Goal: Information Seeking & Learning: Learn about a topic

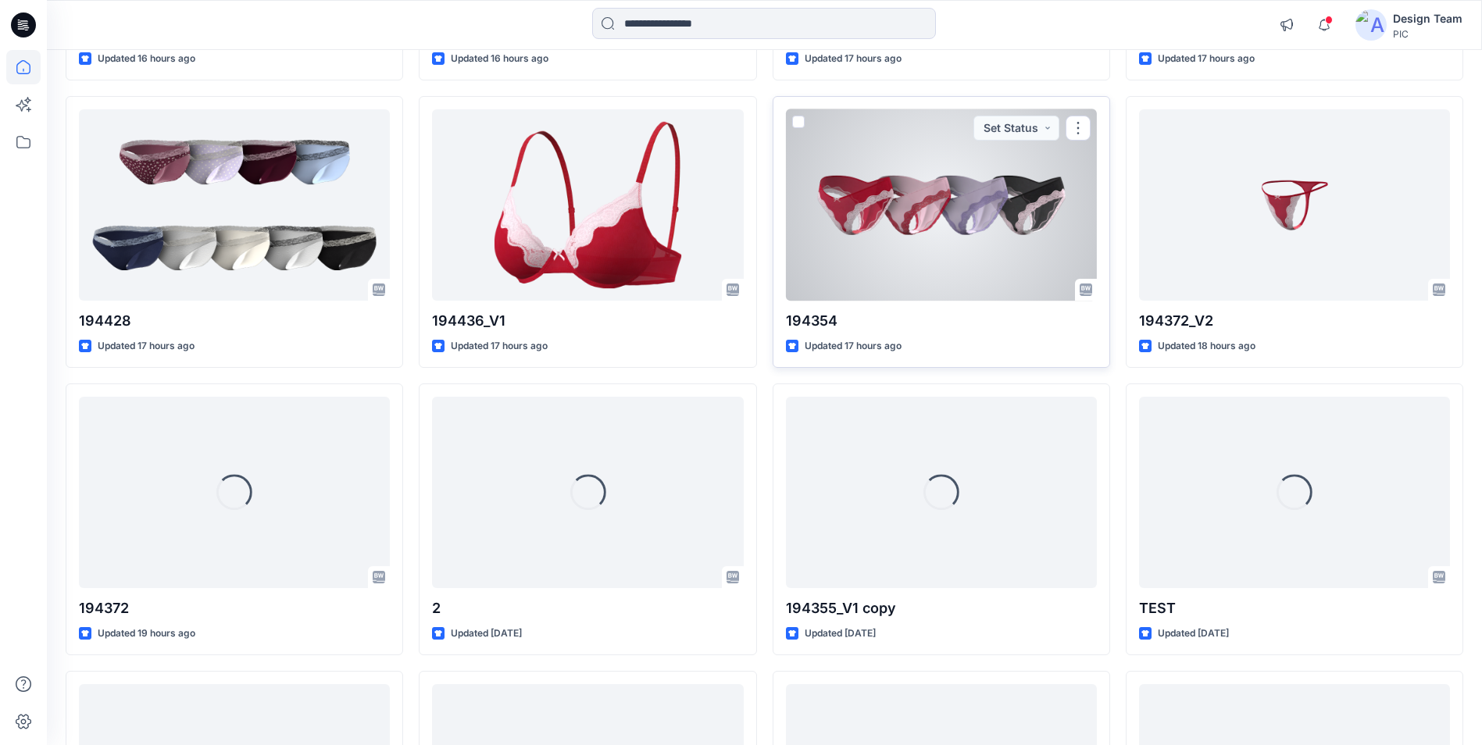
scroll to position [709, 0]
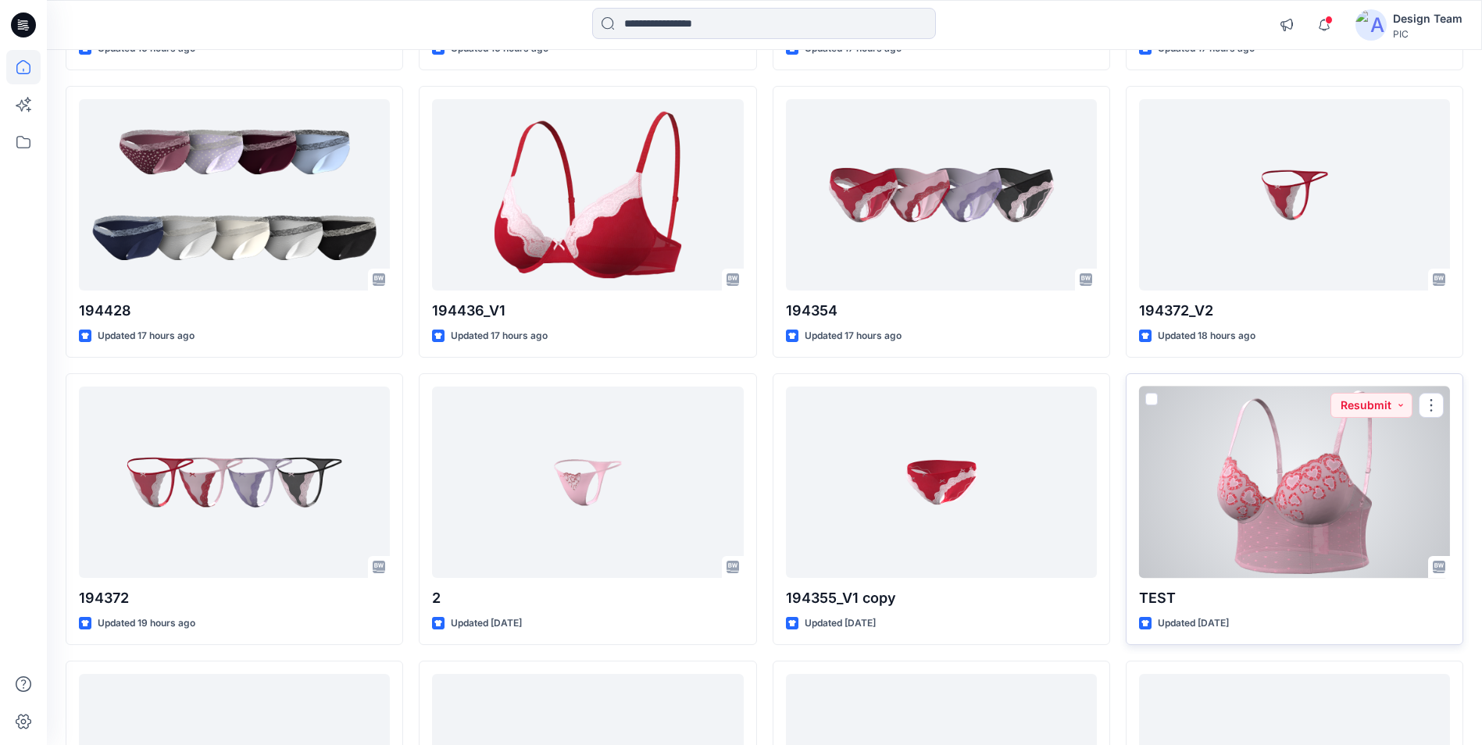
click at [1249, 480] on div at bounding box center [1294, 482] width 311 height 191
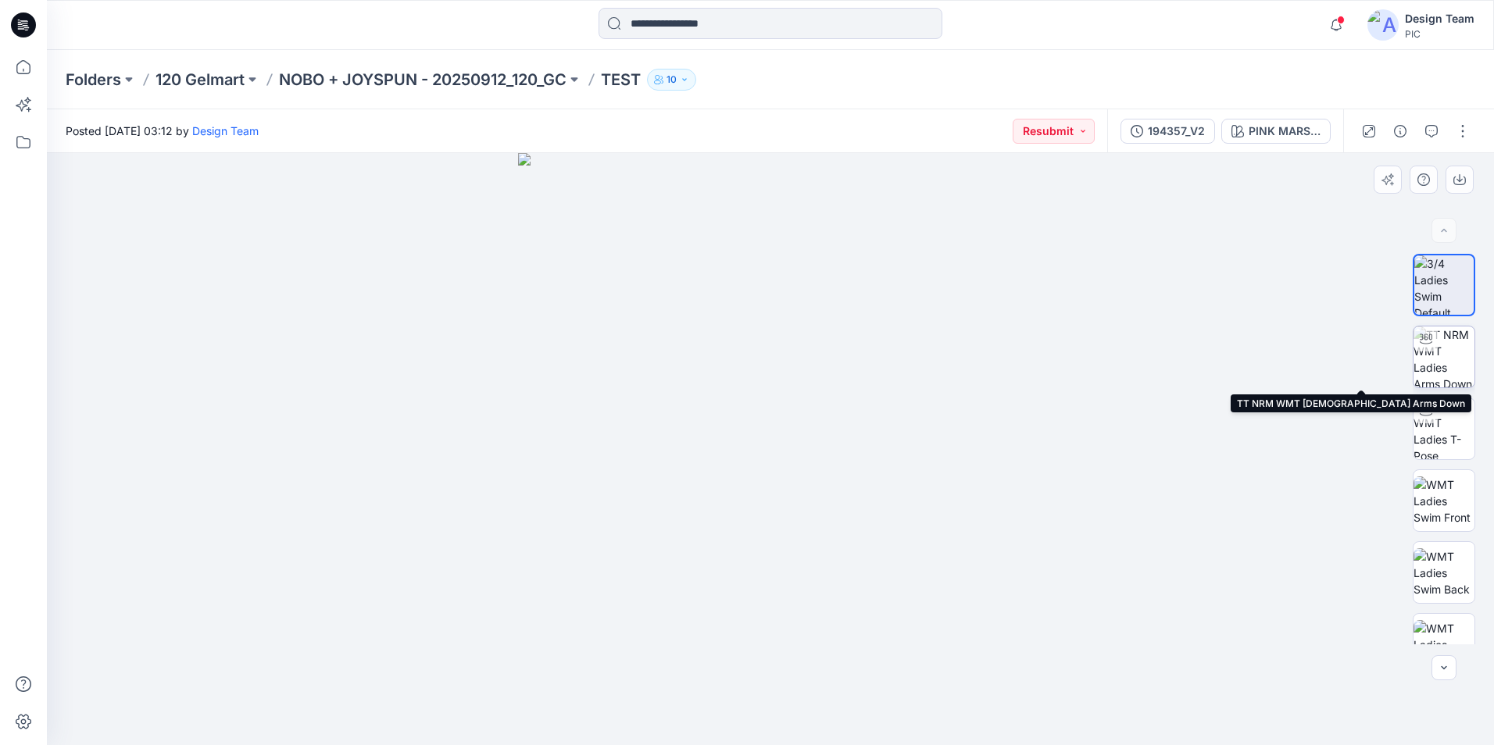
click at [1434, 365] on img at bounding box center [1443, 357] width 61 height 61
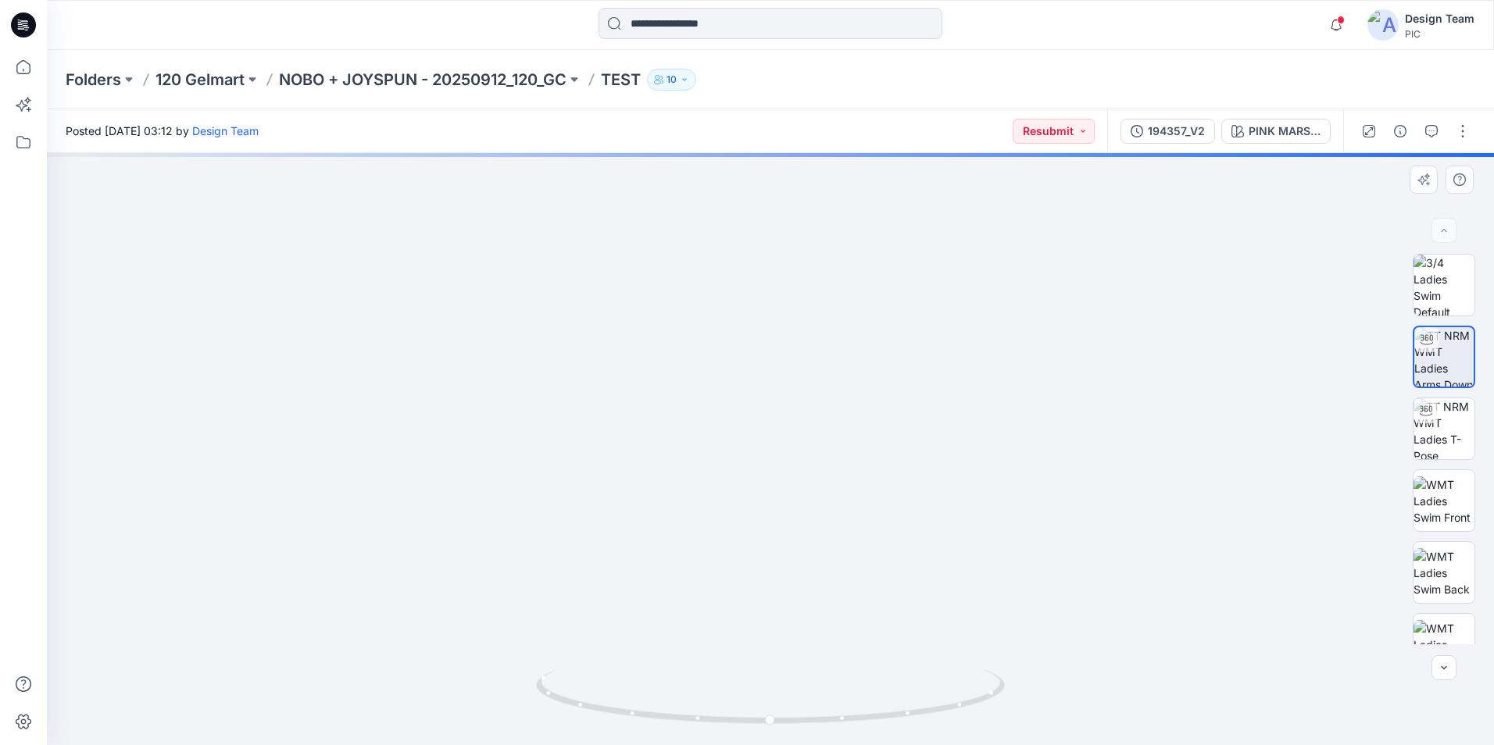
drag, startPoint x: 845, startPoint y: 441, endPoint x: 829, endPoint y: 348, distance: 95.2
drag, startPoint x: 856, startPoint y: 384, endPoint x: 856, endPoint y: 394, distance: 10.2
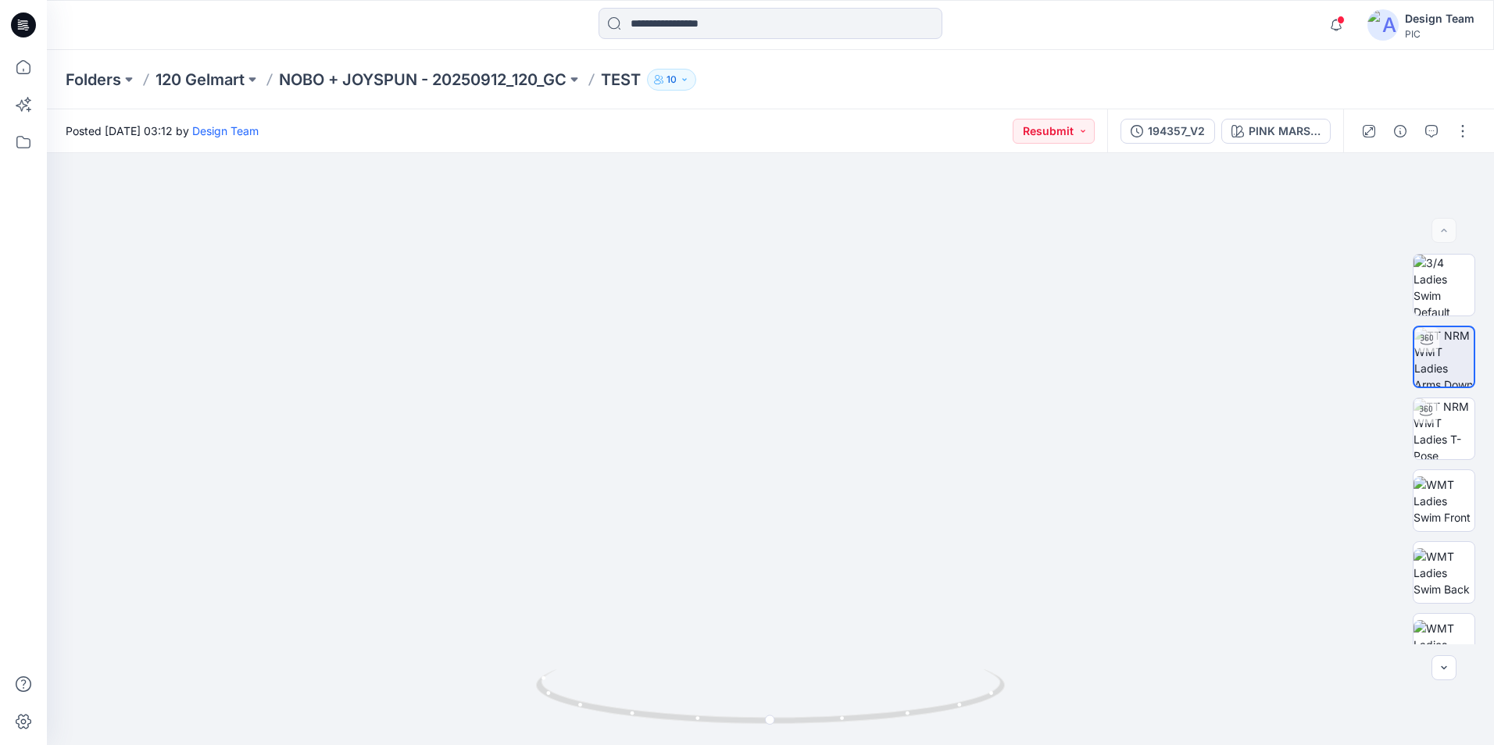
click at [22, 25] on icon at bounding box center [23, 25] width 25 height 50
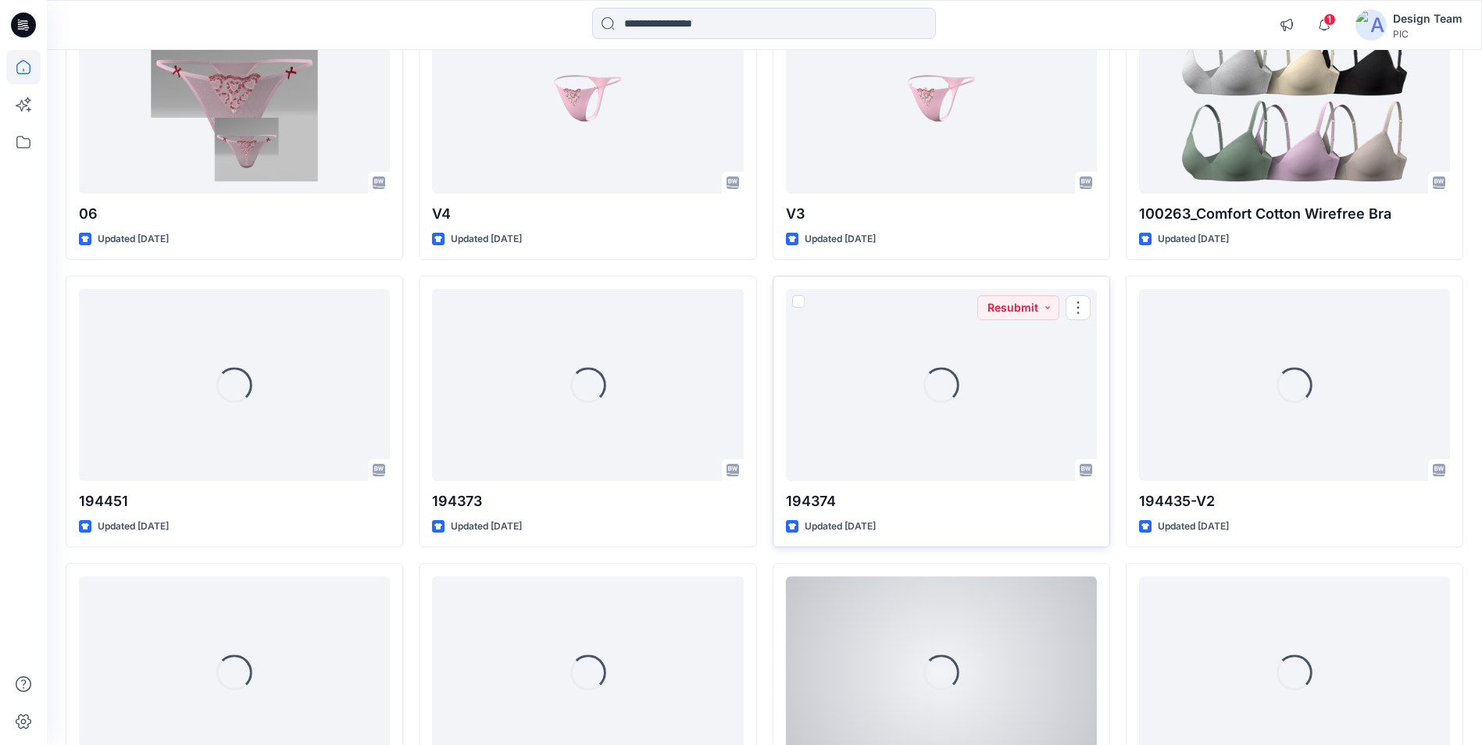
scroll to position [1805, 0]
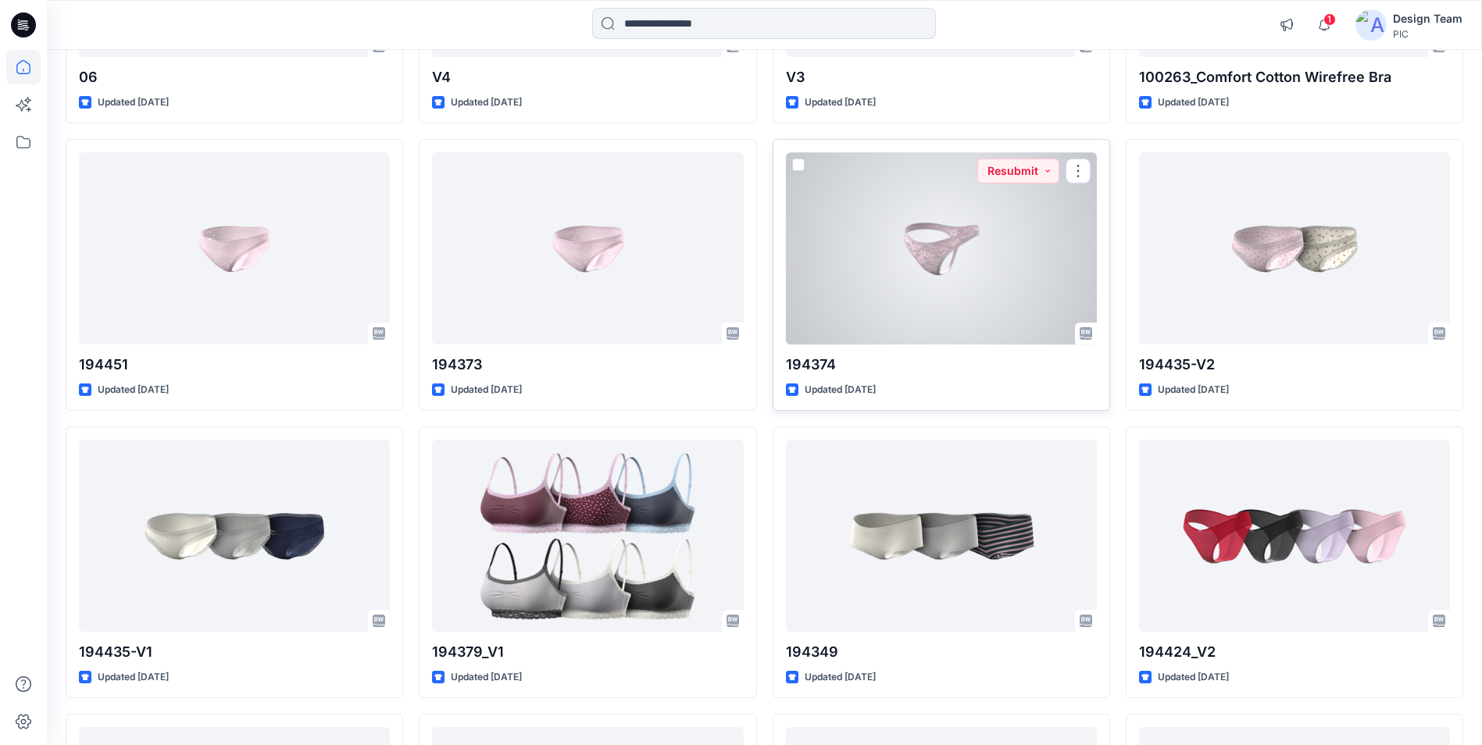
click at [976, 286] on div at bounding box center [941, 247] width 311 height 191
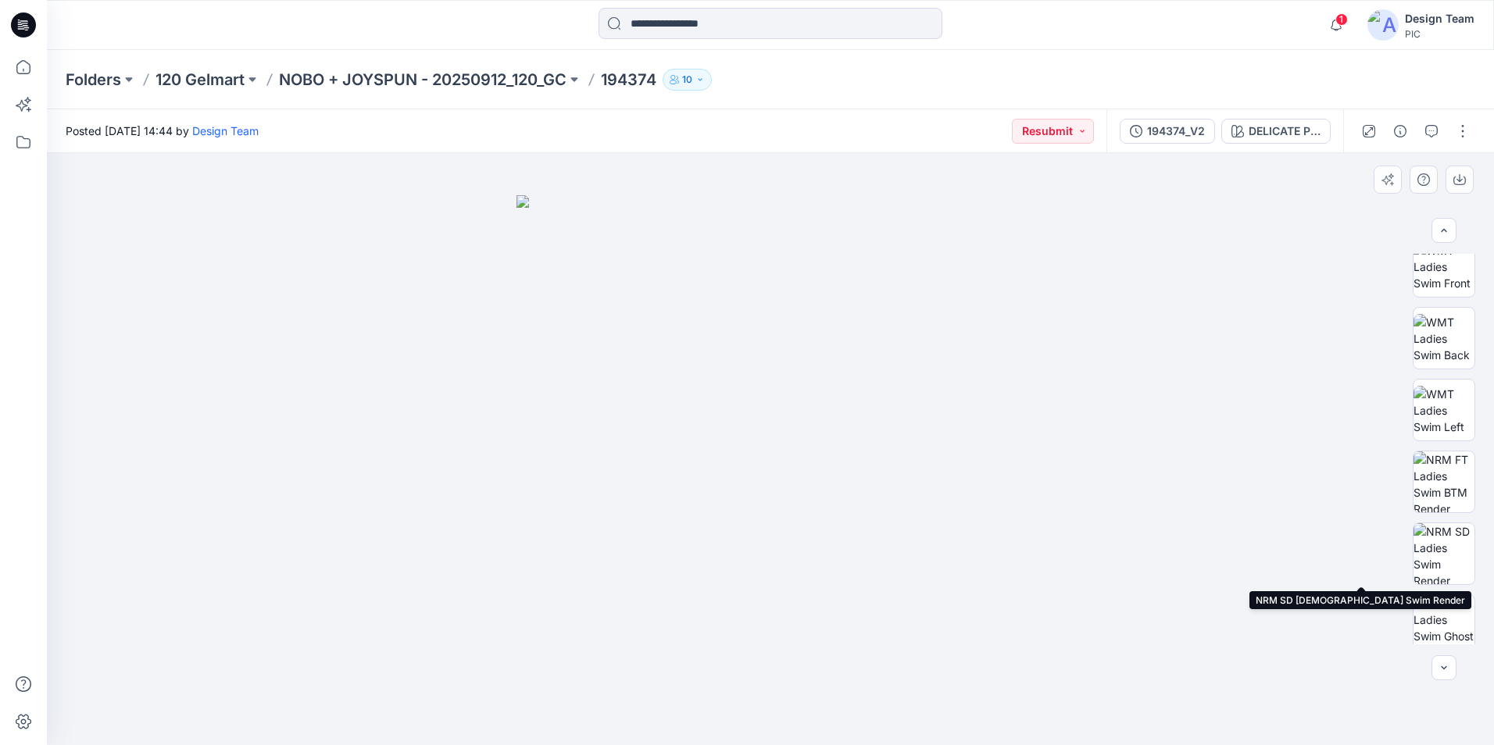
scroll to position [247, 0]
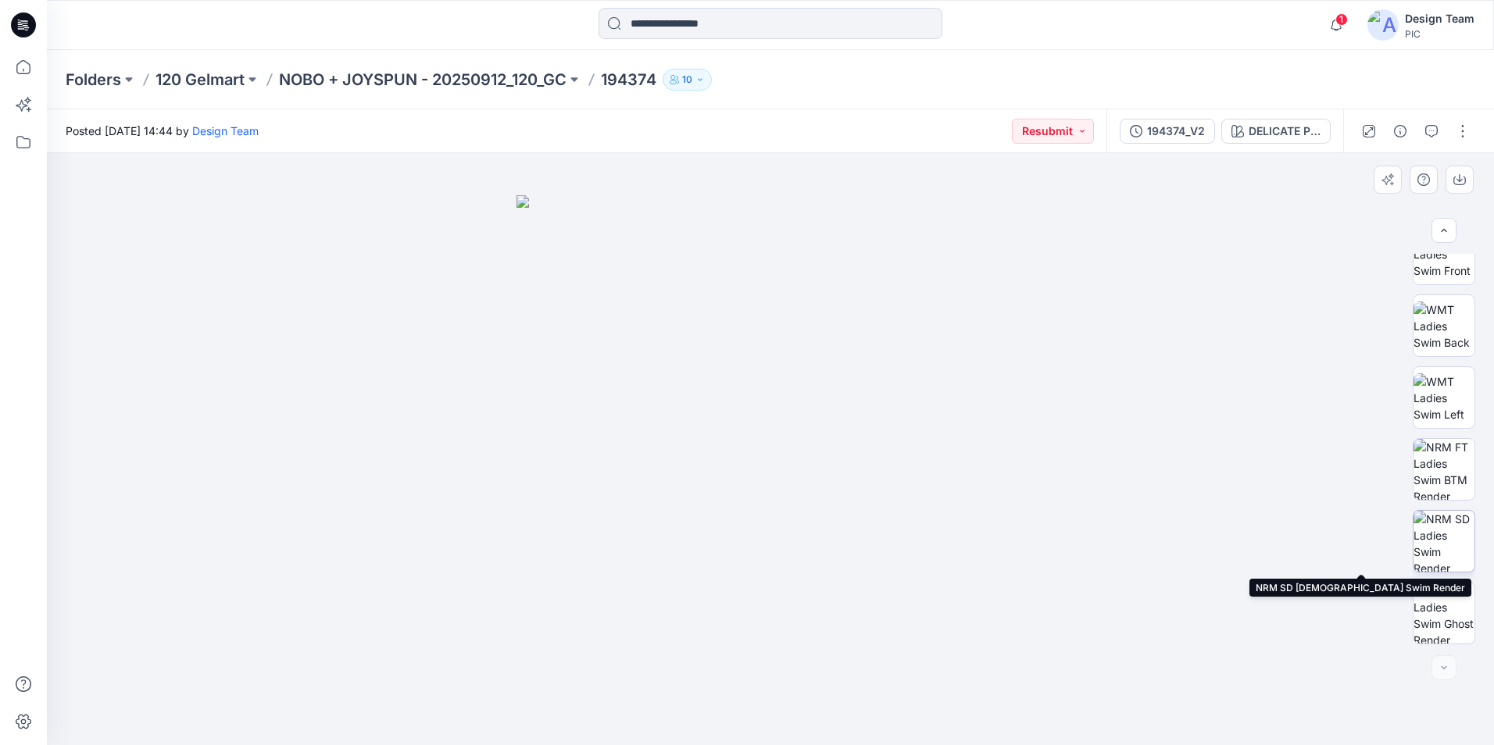
click at [1450, 541] on img at bounding box center [1443, 541] width 61 height 61
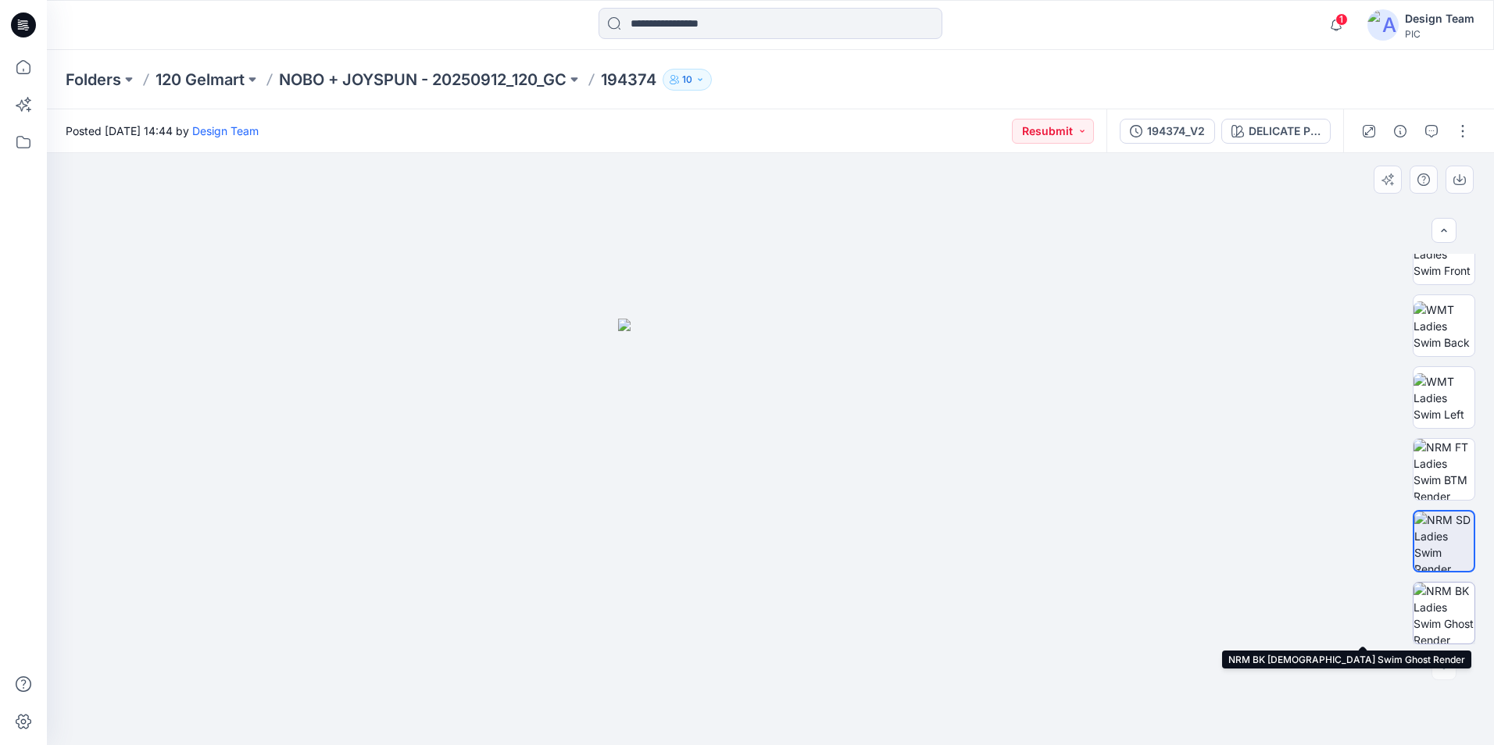
click at [1436, 618] on img at bounding box center [1443, 613] width 61 height 61
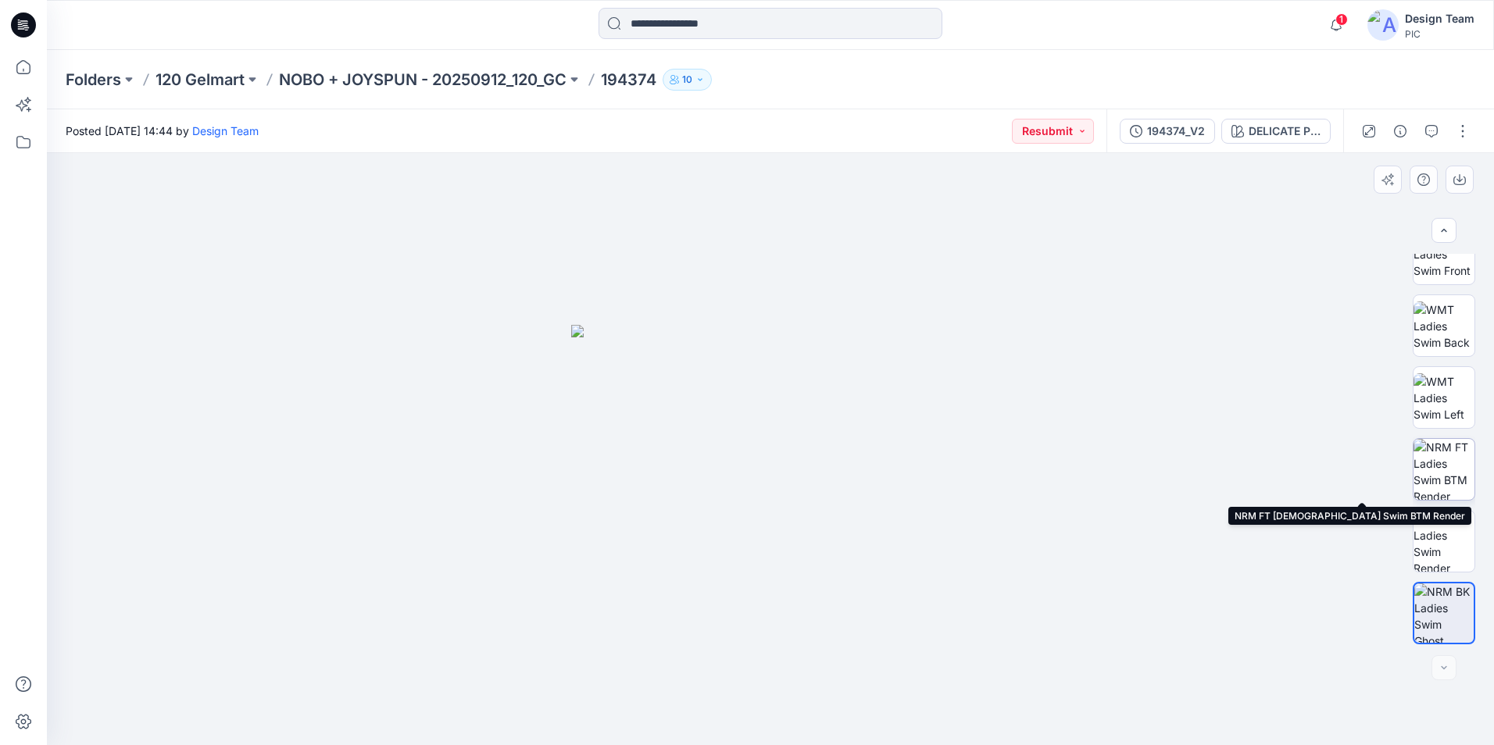
click at [1434, 477] on img at bounding box center [1443, 469] width 61 height 61
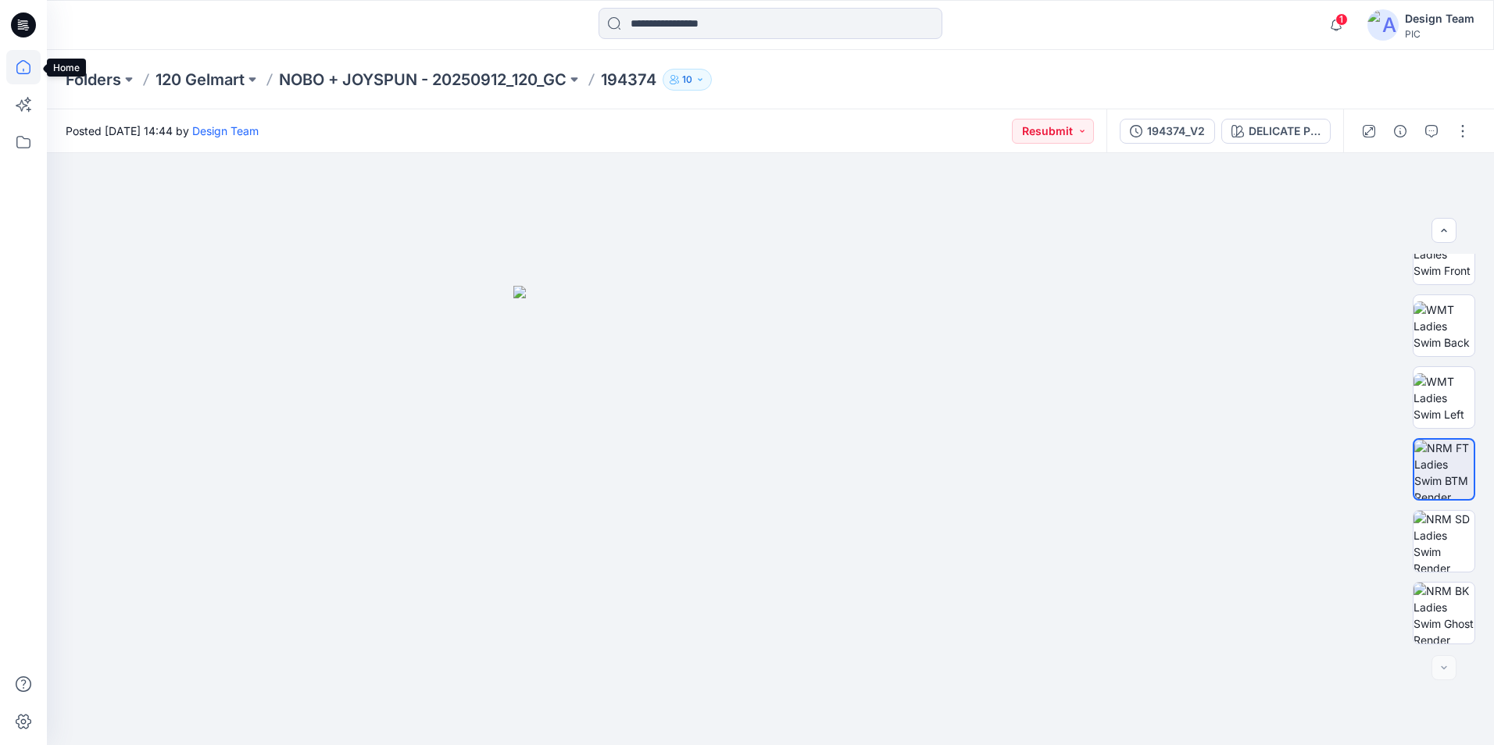
click at [25, 61] on icon at bounding box center [23, 67] width 14 height 14
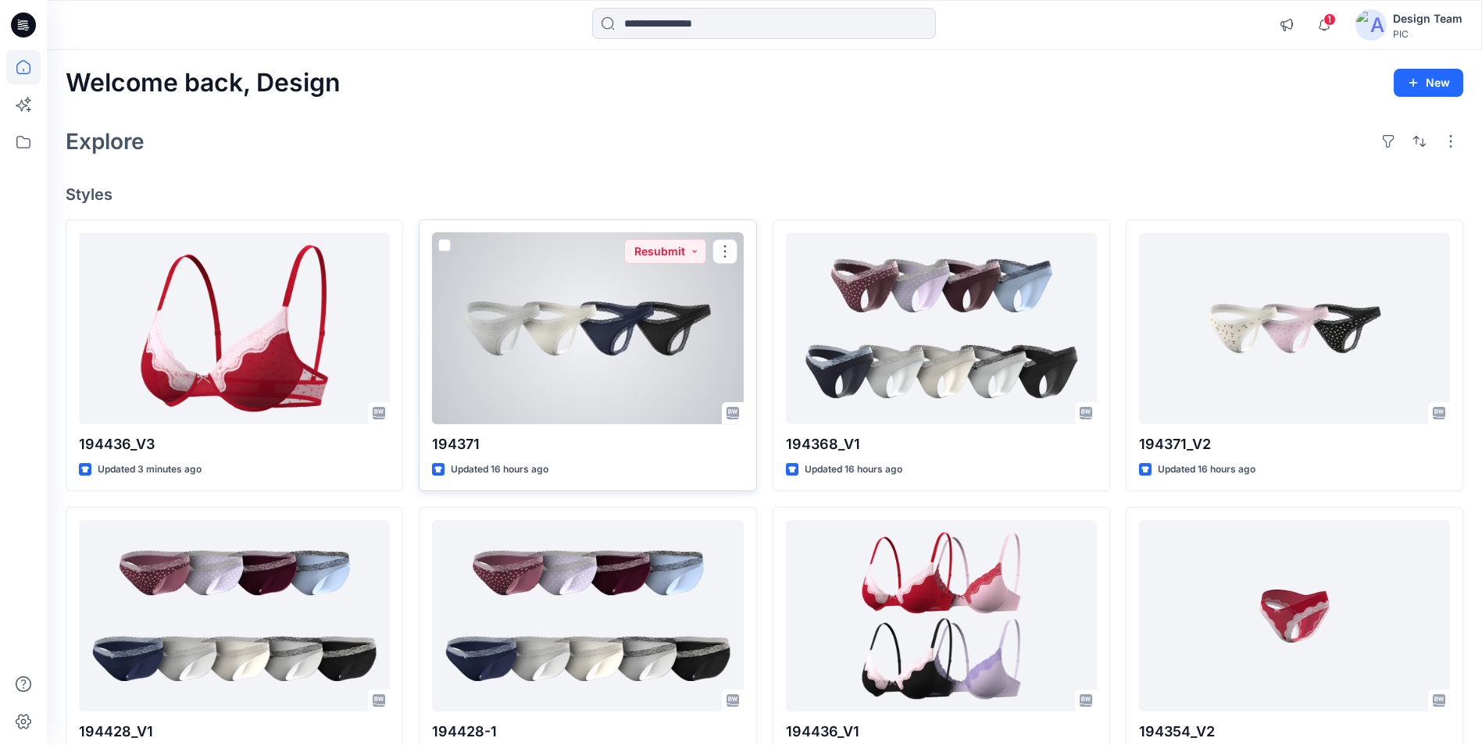
click at [616, 348] on div at bounding box center [587, 328] width 311 height 191
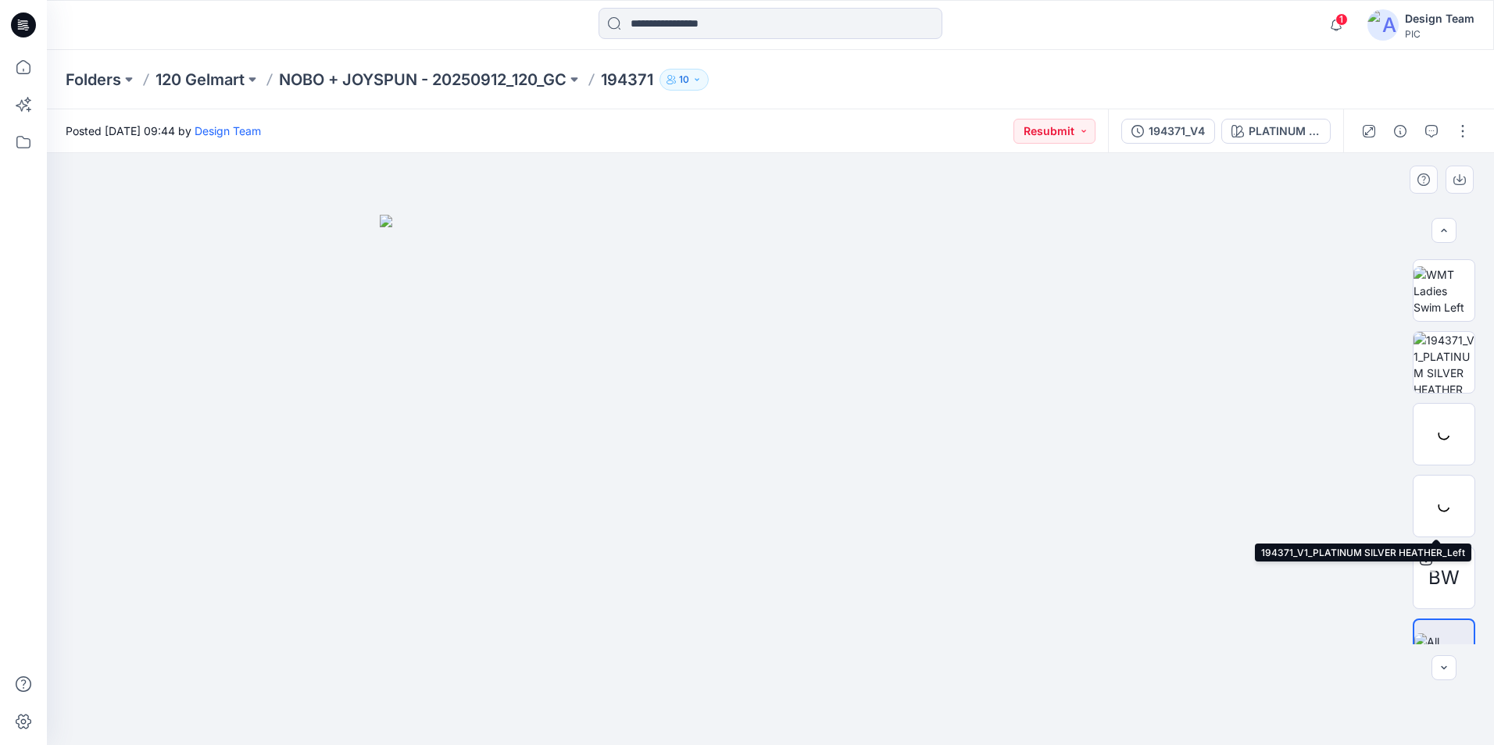
scroll to position [391, 0]
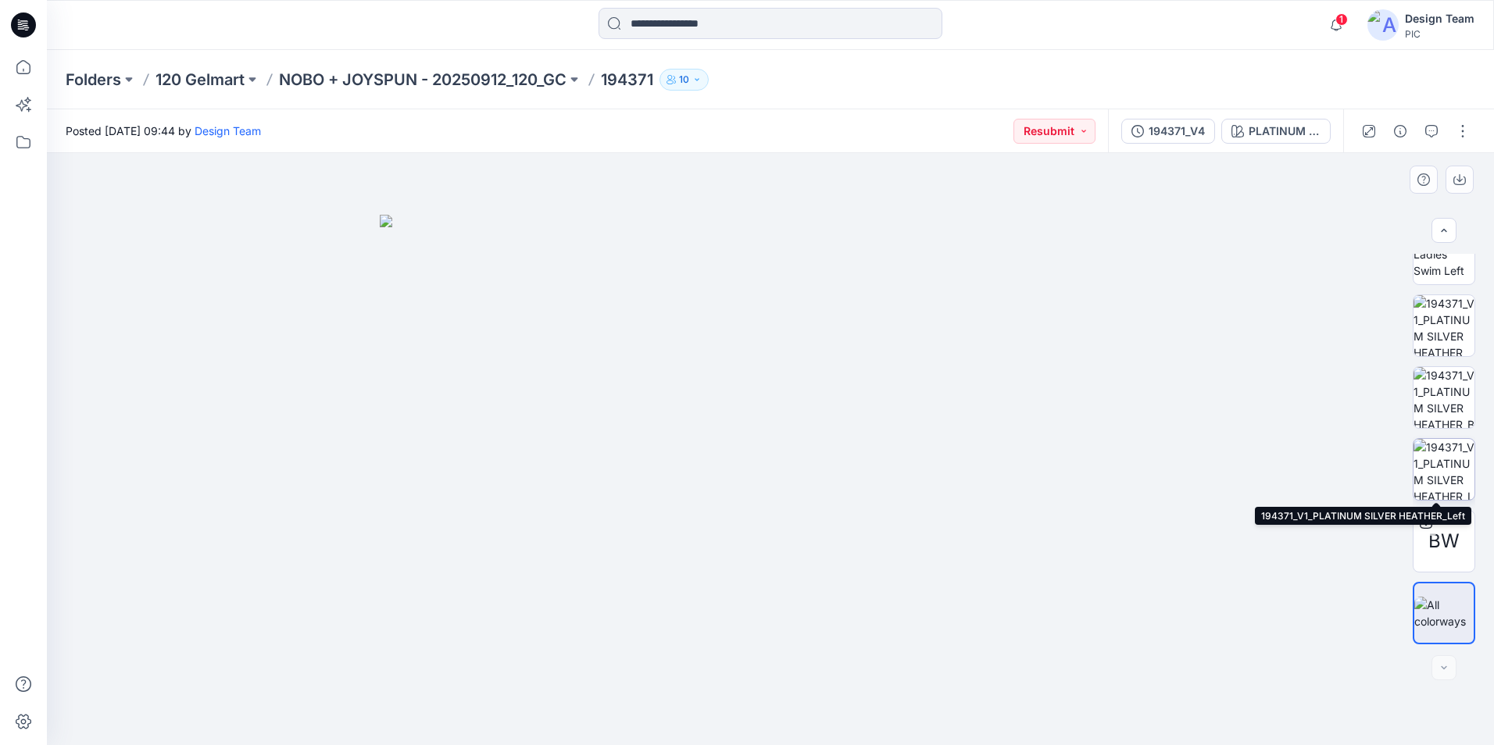
click at [1442, 472] on img at bounding box center [1443, 469] width 61 height 61
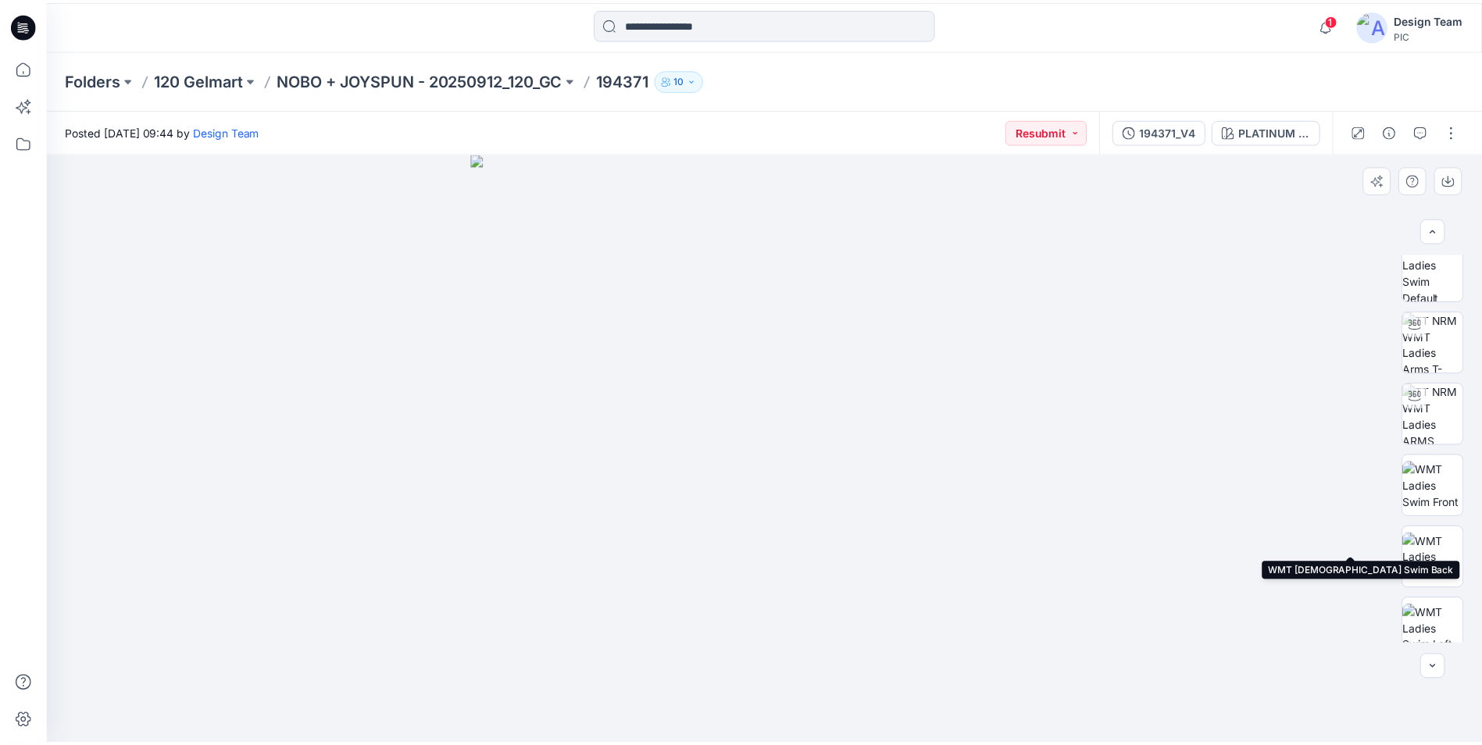
scroll to position [0, 0]
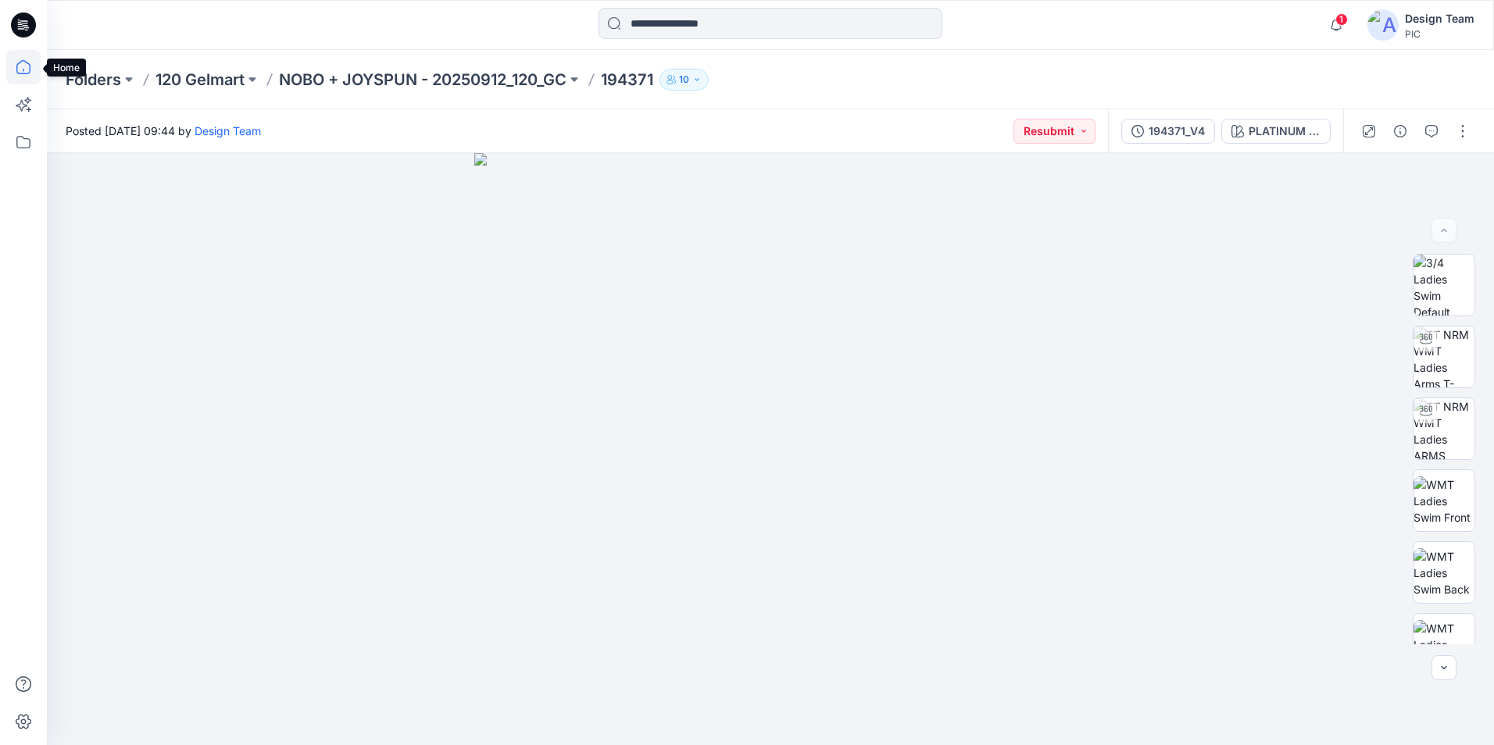
click at [12, 68] on icon at bounding box center [23, 67] width 34 height 34
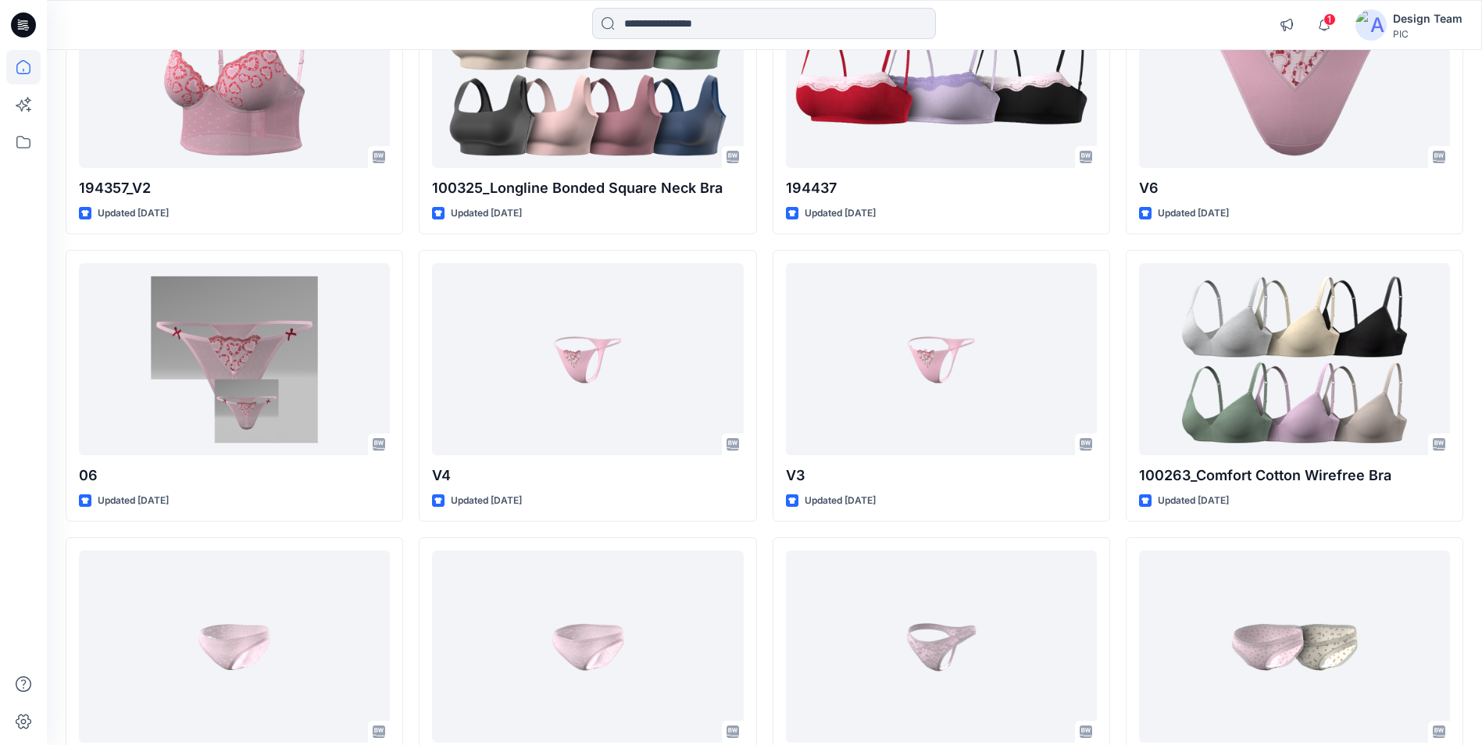
scroll to position [1719, 0]
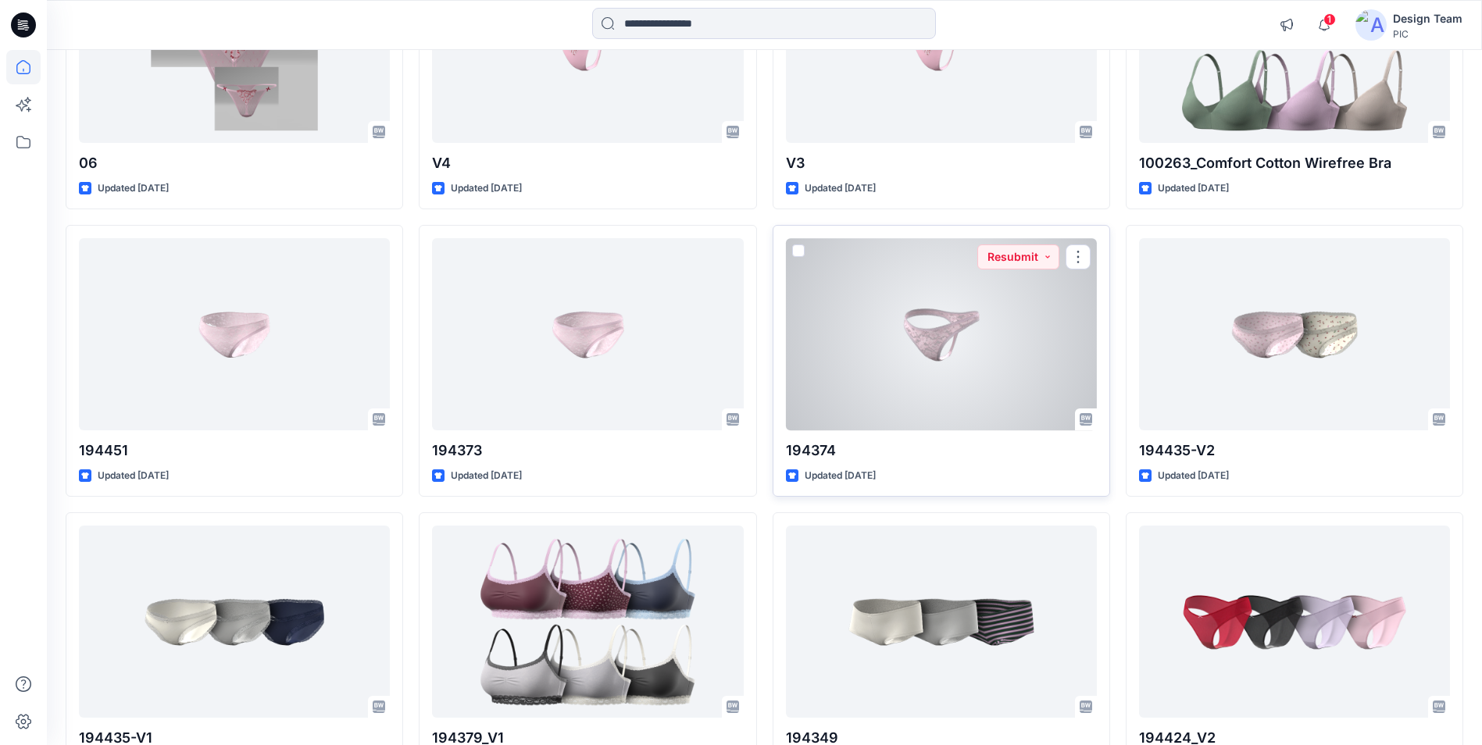
click at [876, 405] on div at bounding box center [941, 333] width 311 height 191
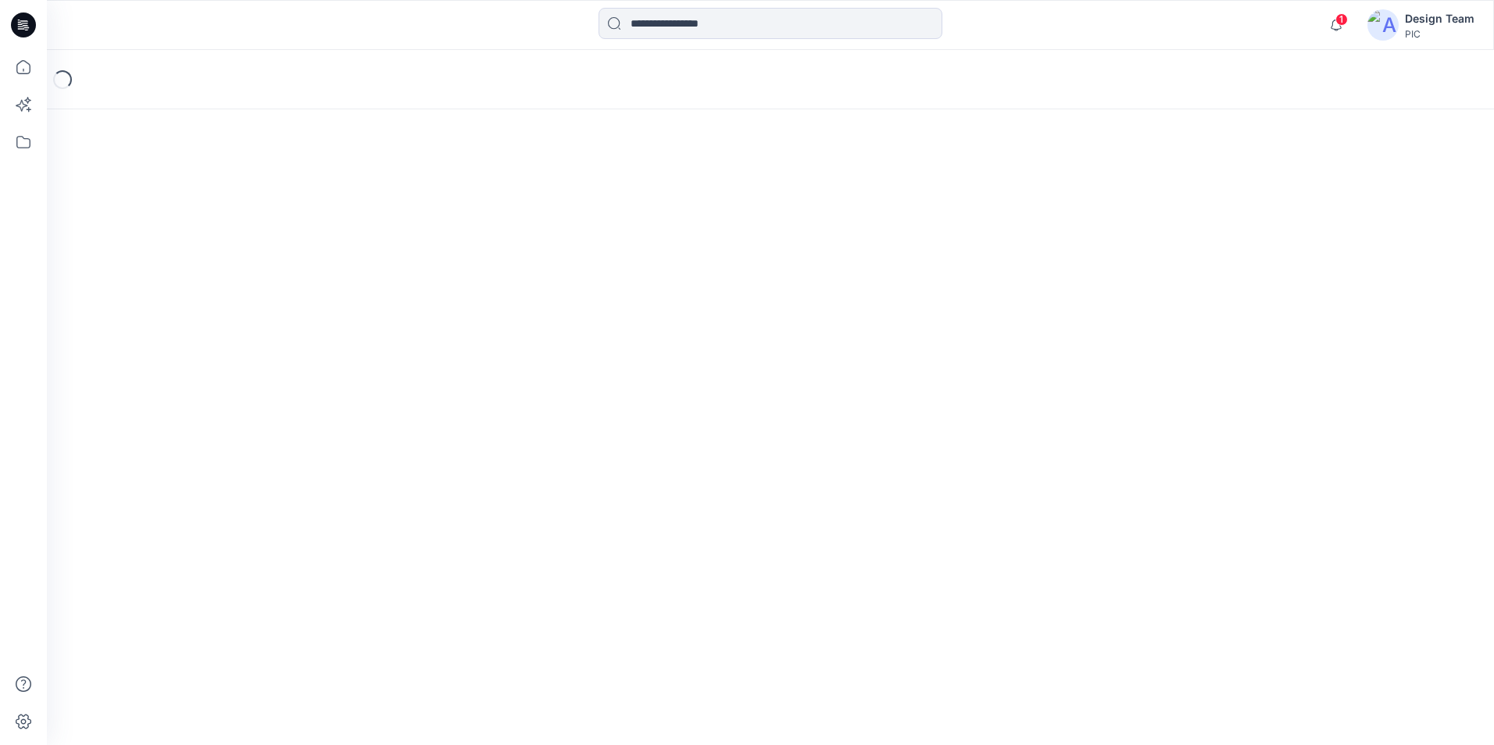
click at [876, 405] on div "Loading..." at bounding box center [770, 397] width 1447 height 695
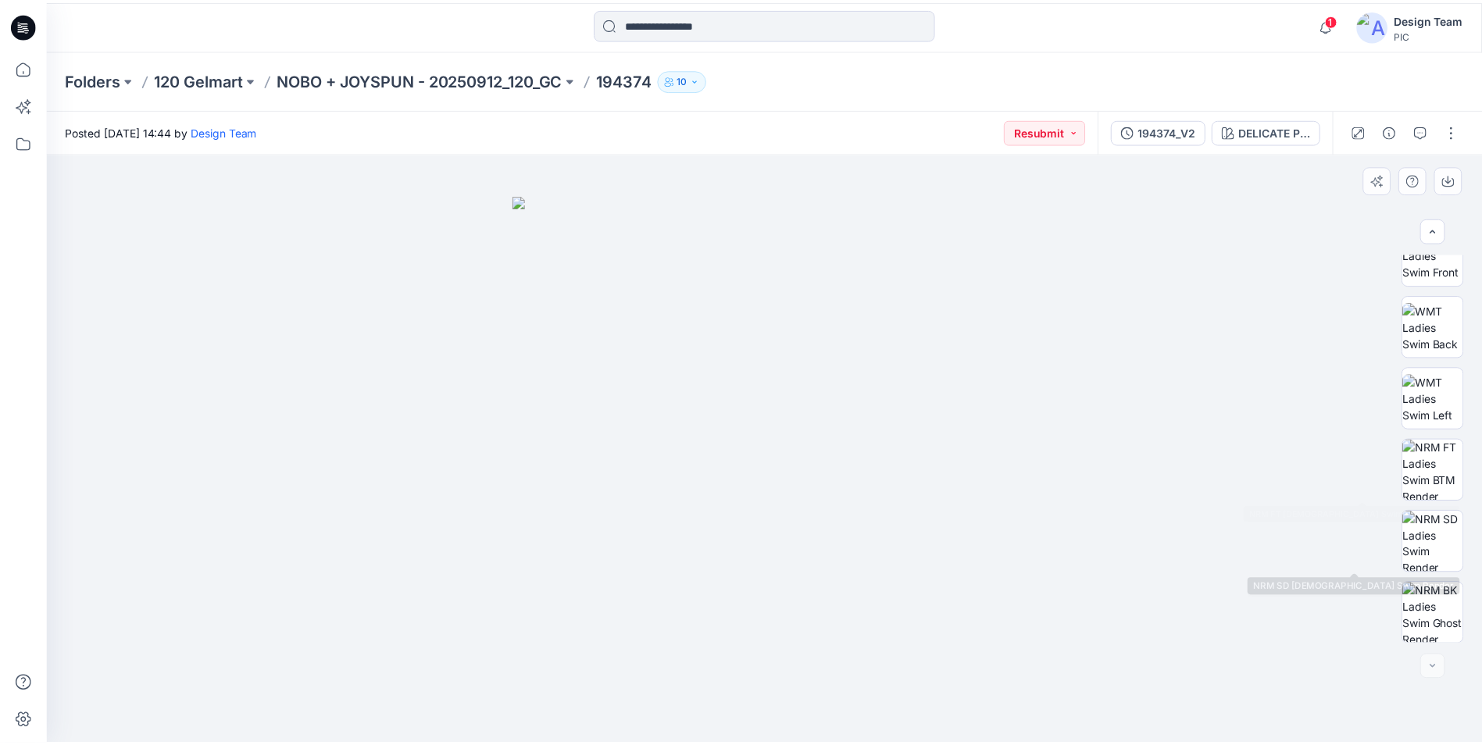
scroll to position [247, 0]
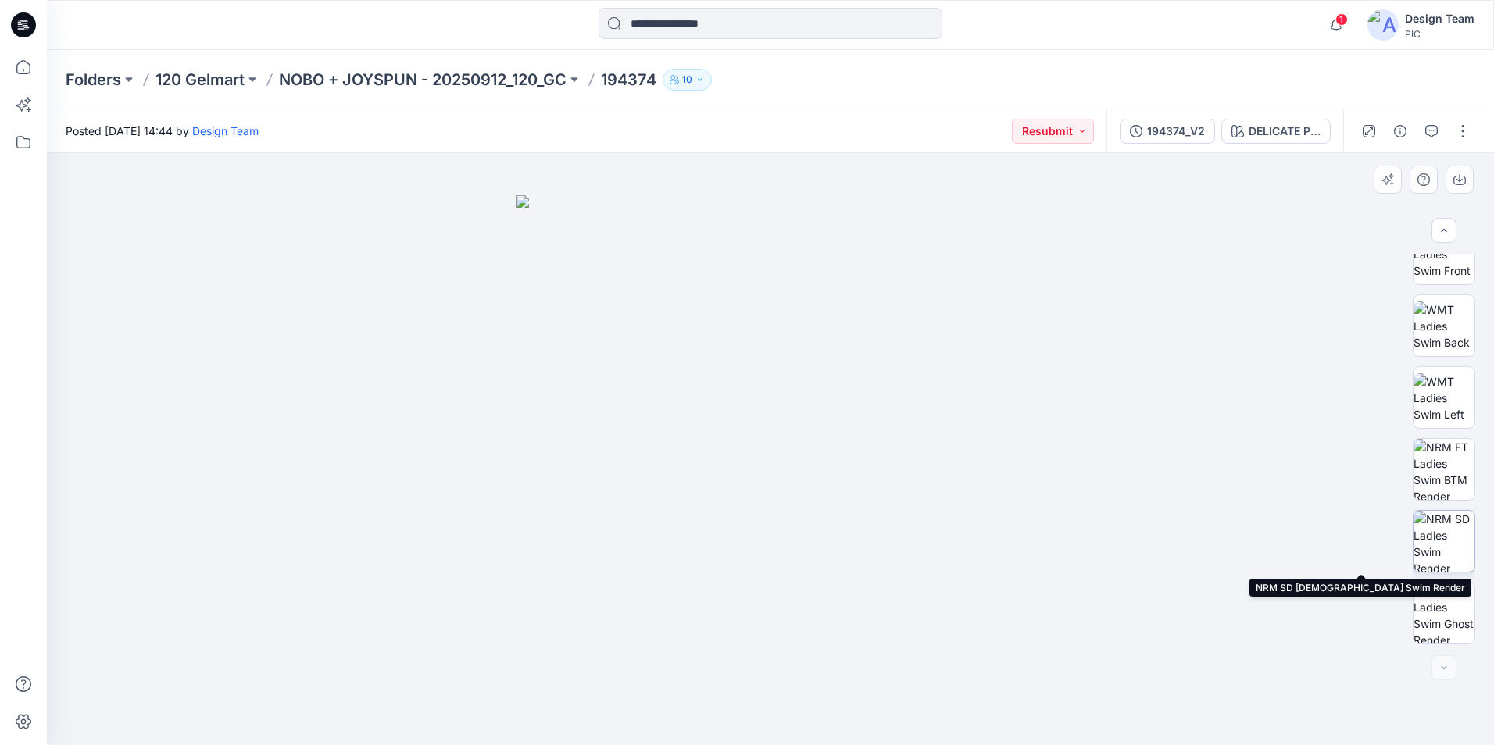
click at [1447, 539] on img at bounding box center [1443, 541] width 61 height 61
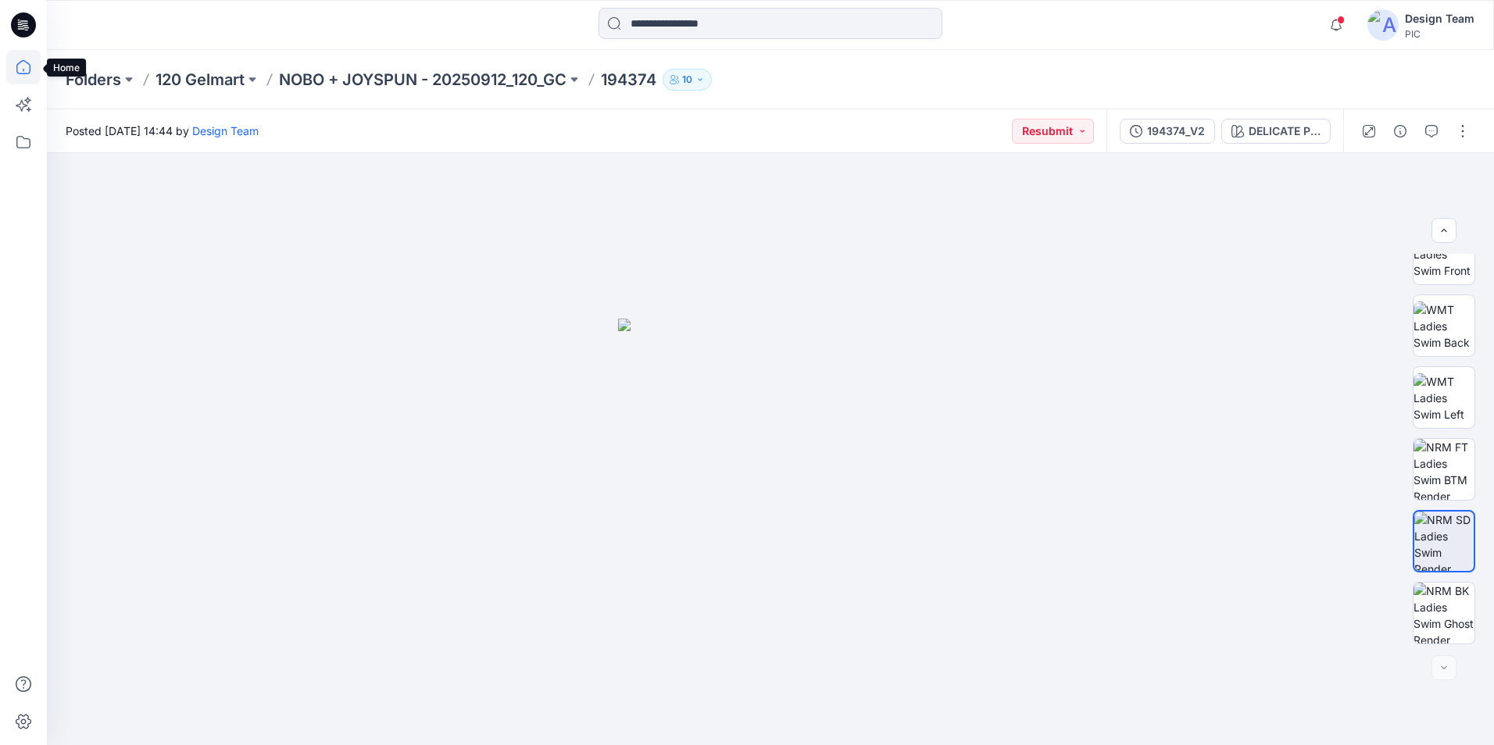
click at [16, 74] on icon at bounding box center [23, 67] width 34 height 34
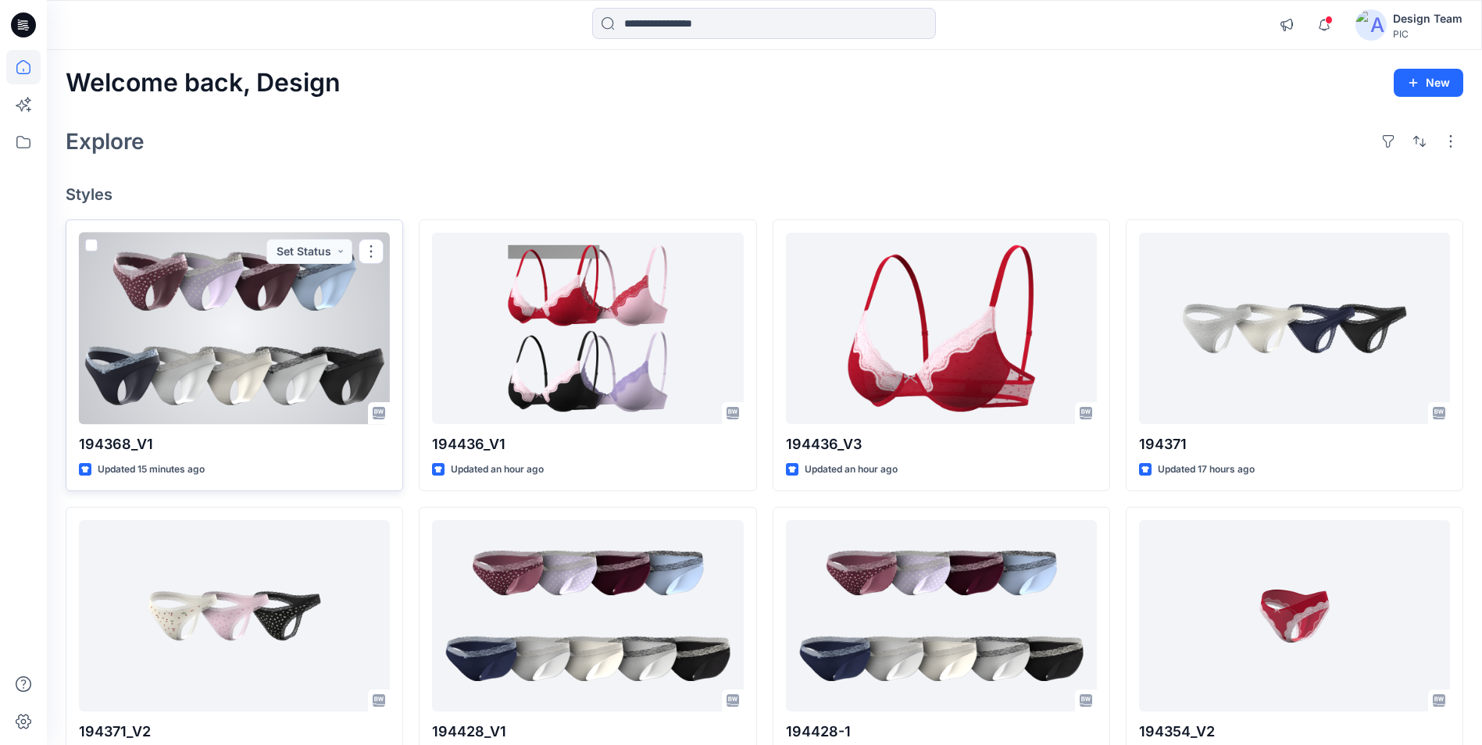
click at [317, 382] on div at bounding box center [234, 328] width 311 height 191
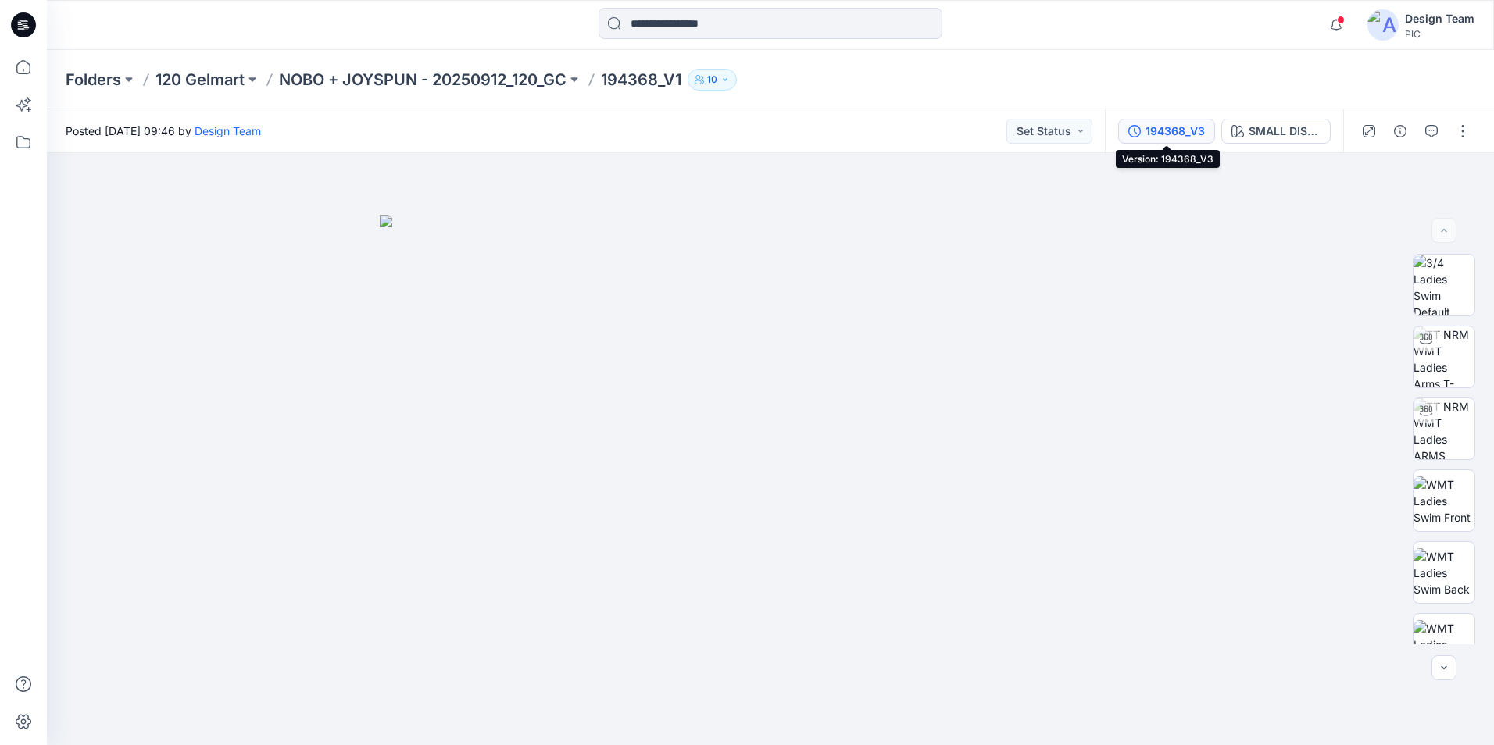
click at [1175, 134] on div "194368_V3" at bounding box center [1174, 131] width 59 height 17
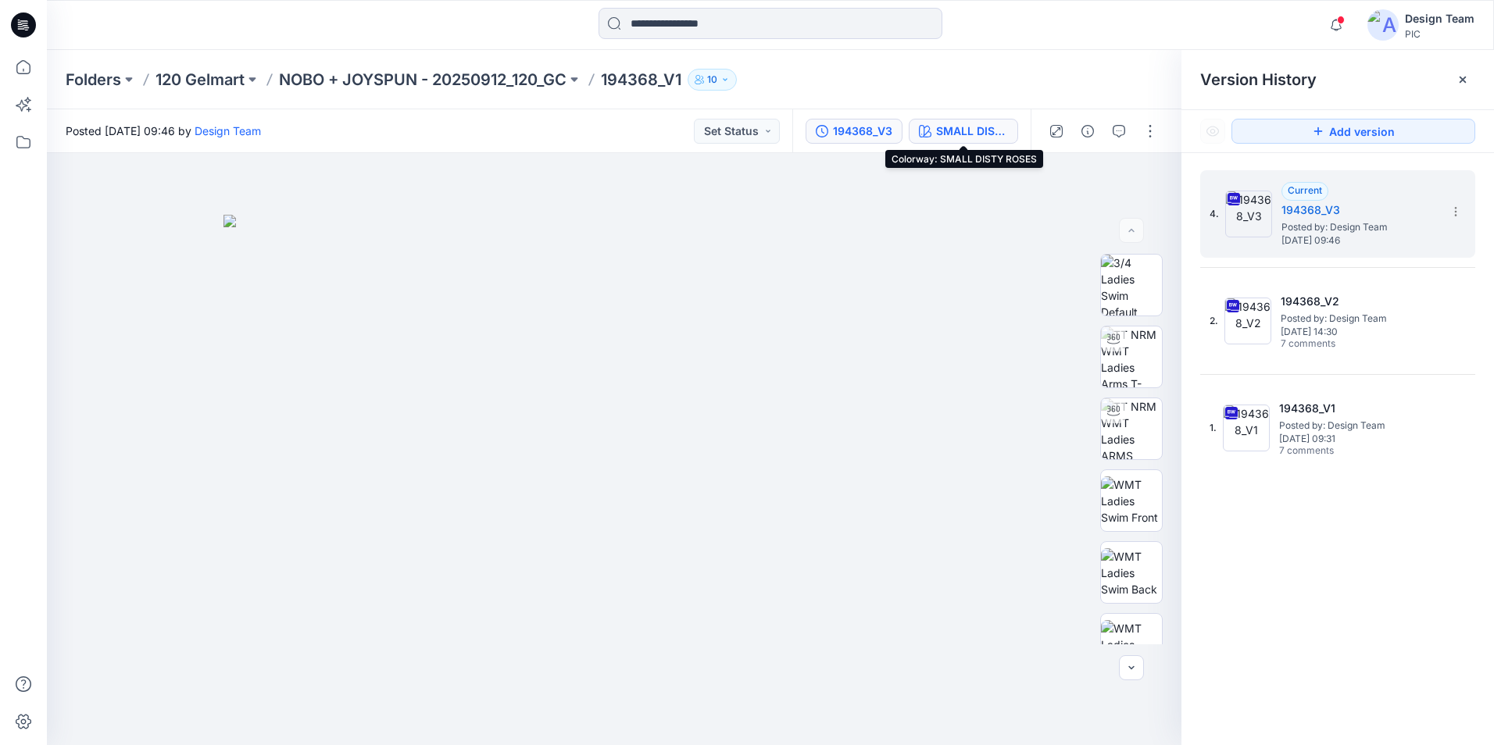
click at [990, 127] on div "SMALL DISTY ROSES" at bounding box center [972, 131] width 72 height 17
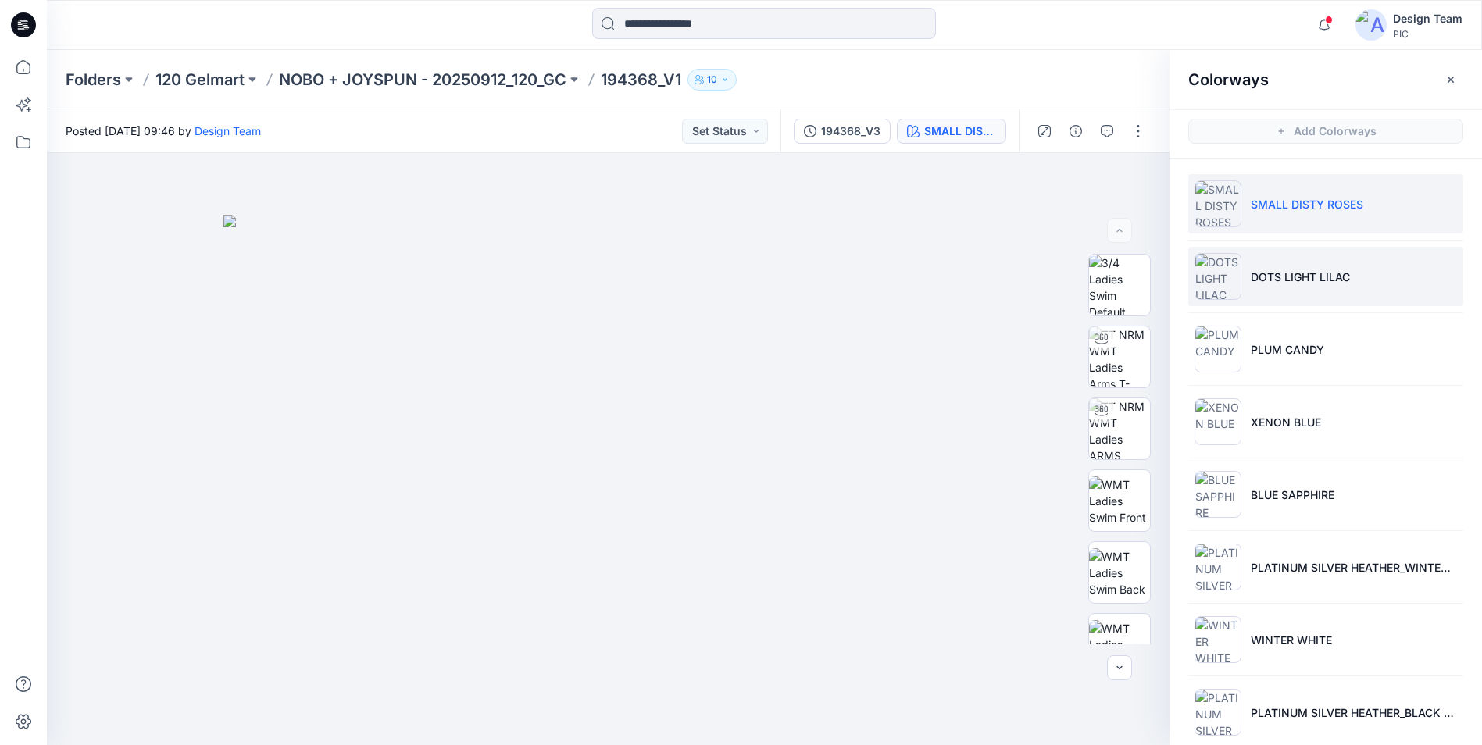
click at [1310, 277] on p "DOTS LIGHT LILAC" at bounding box center [1300, 277] width 99 height 16
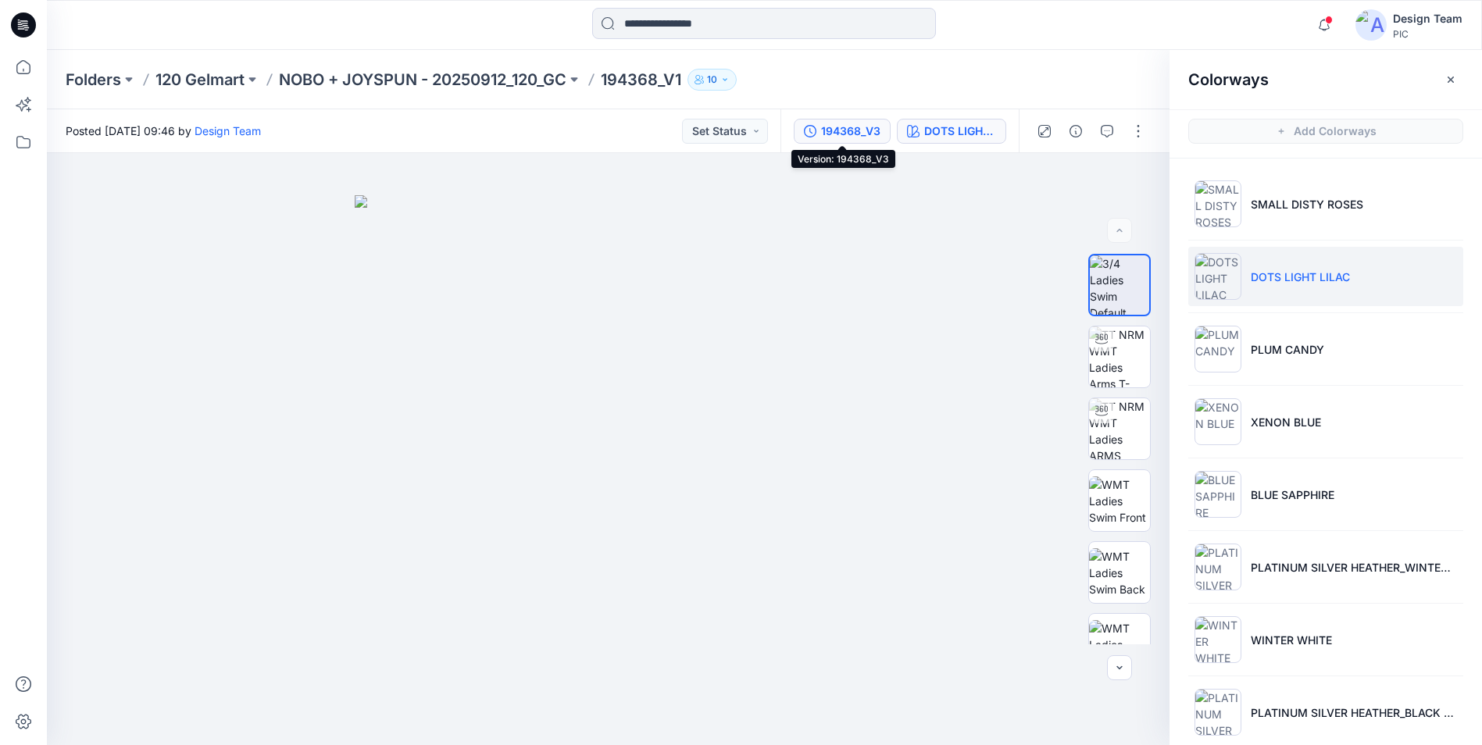
click at [853, 137] on div "194368_V3" at bounding box center [850, 131] width 59 height 17
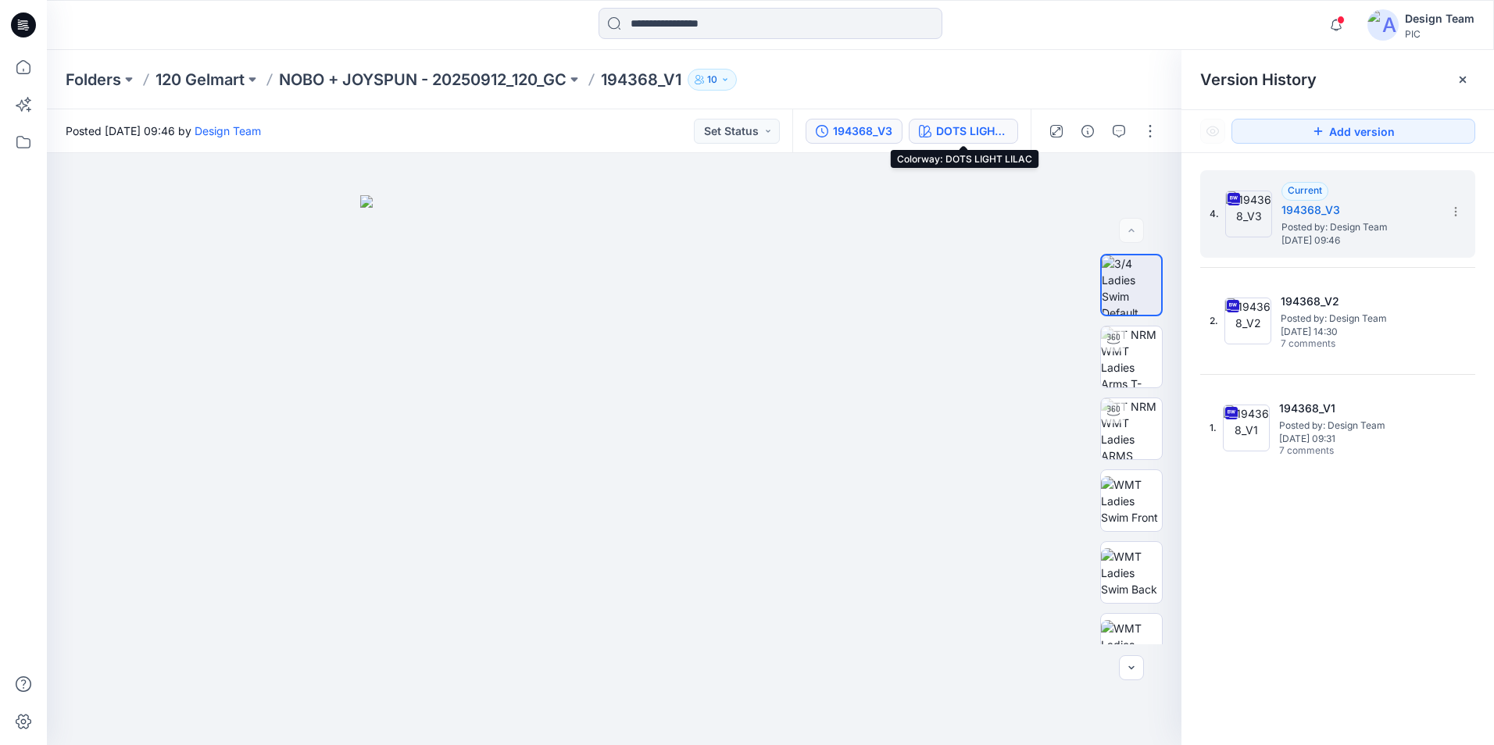
click at [961, 132] on div "DOTS LIGHT LILAC" at bounding box center [972, 131] width 72 height 17
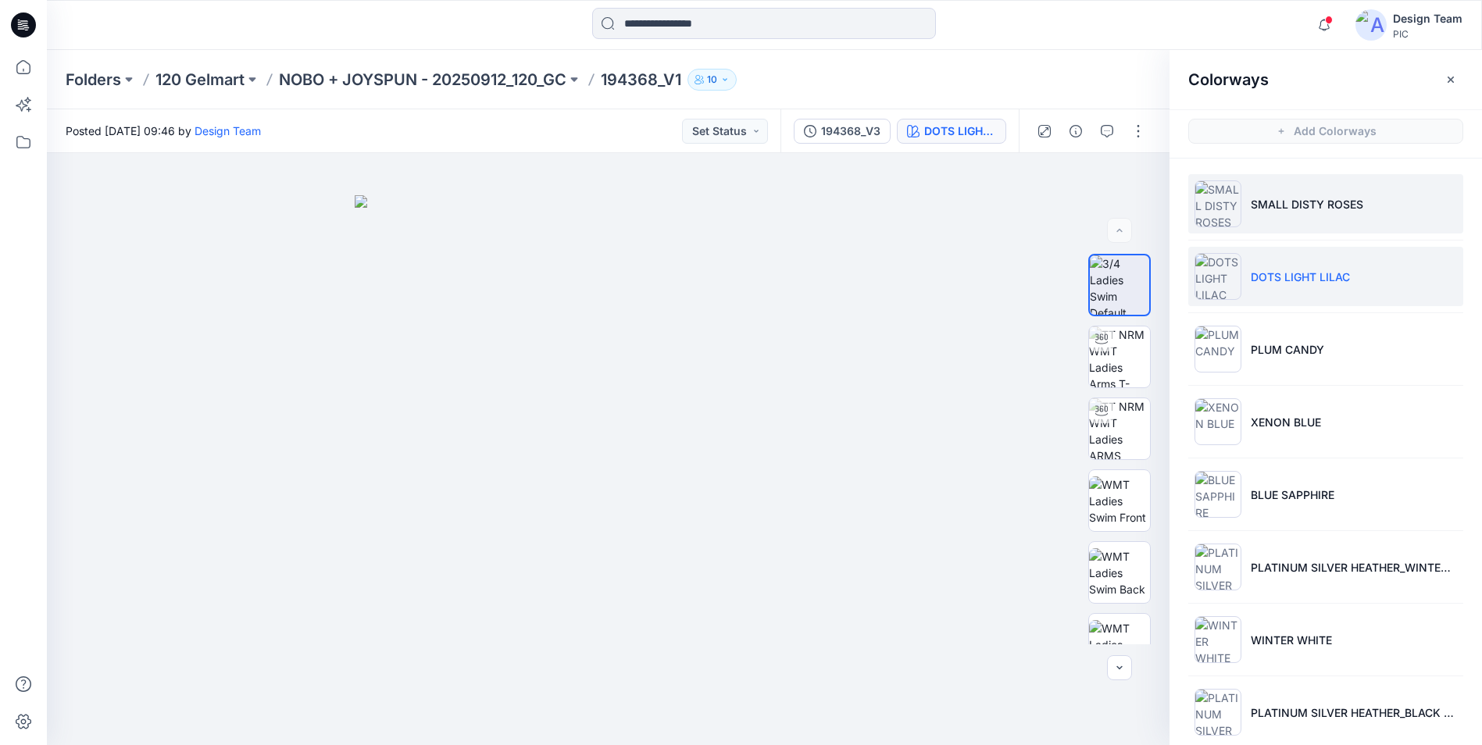
click at [1294, 212] on p "SMALL DISTY ROSES" at bounding box center [1307, 204] width 112 height 16
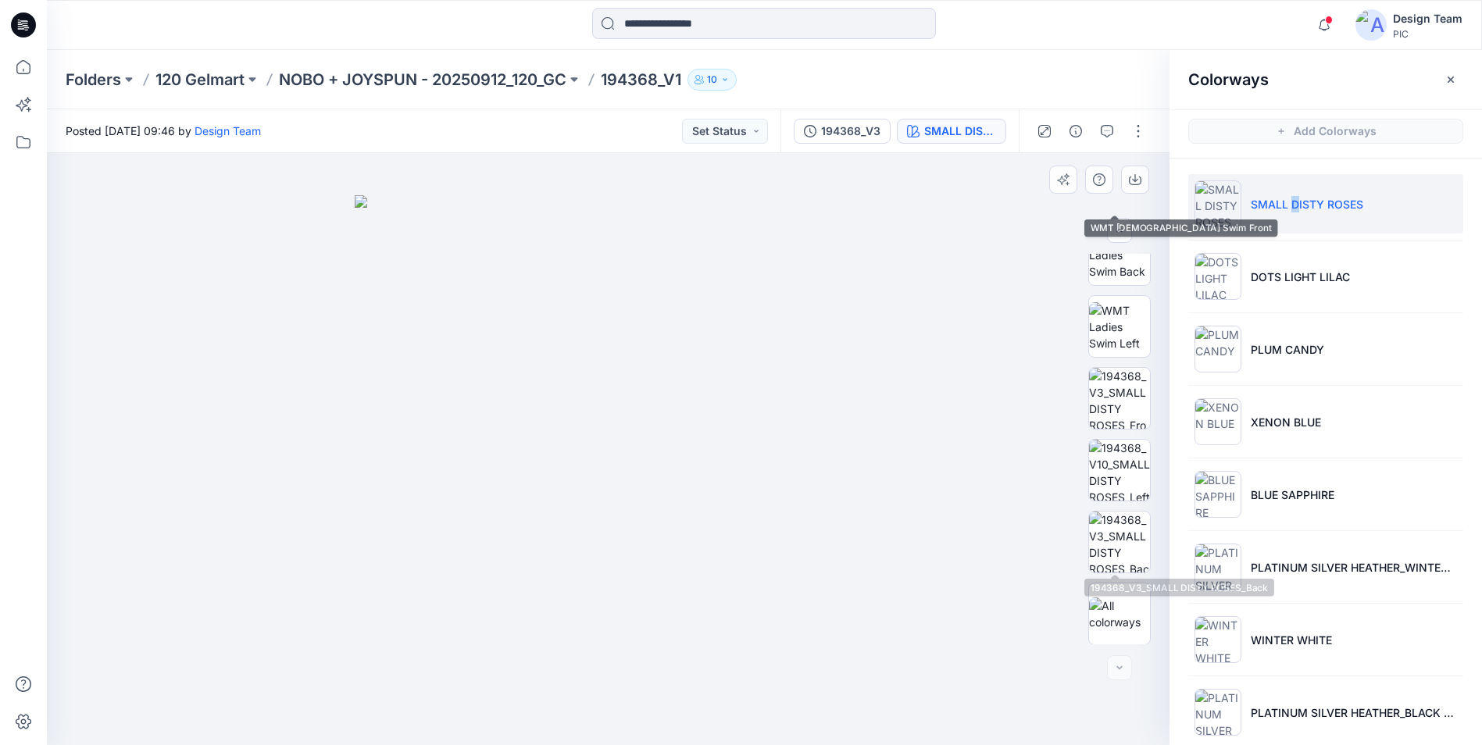
scroll to position [319, 0]
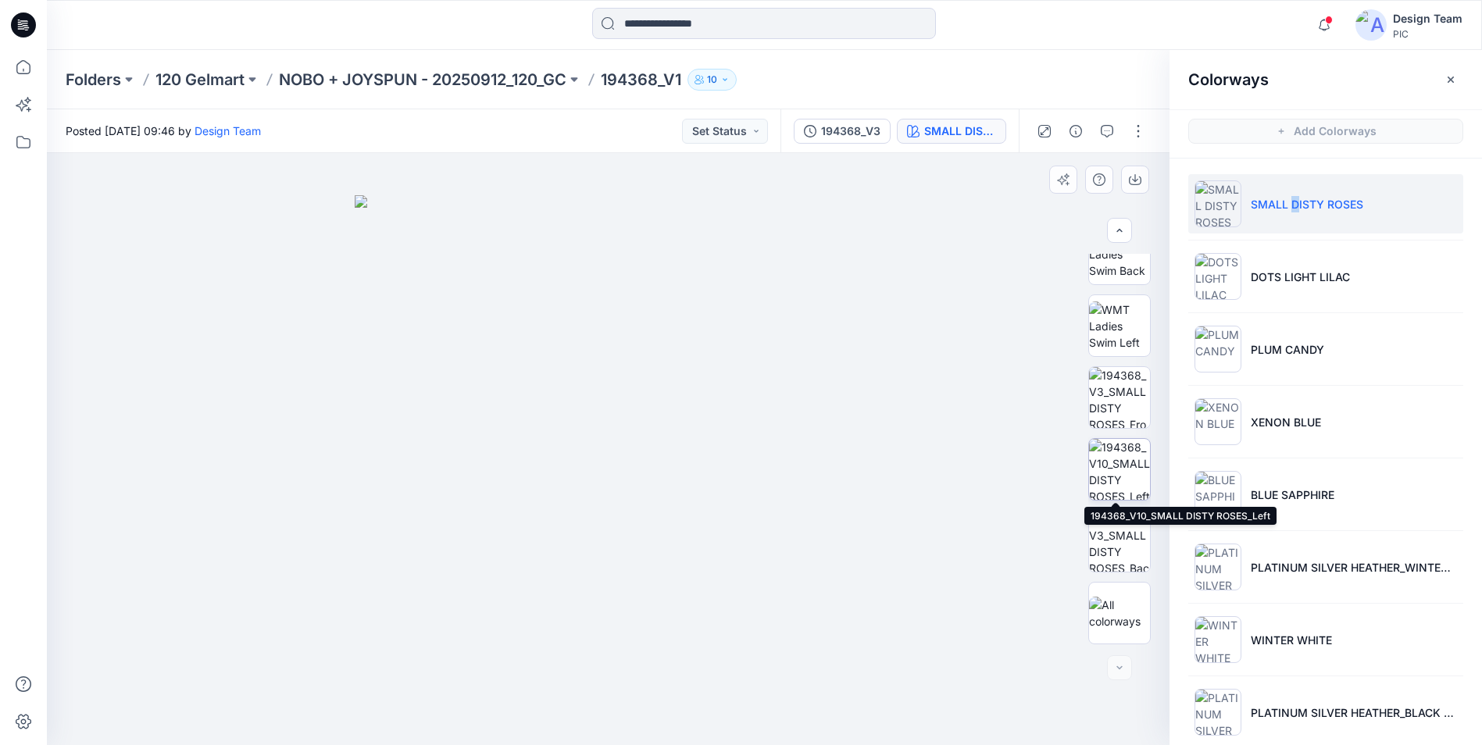
click at [1132, 484] on img at bounding box center [1119, 469] width 61 height 61
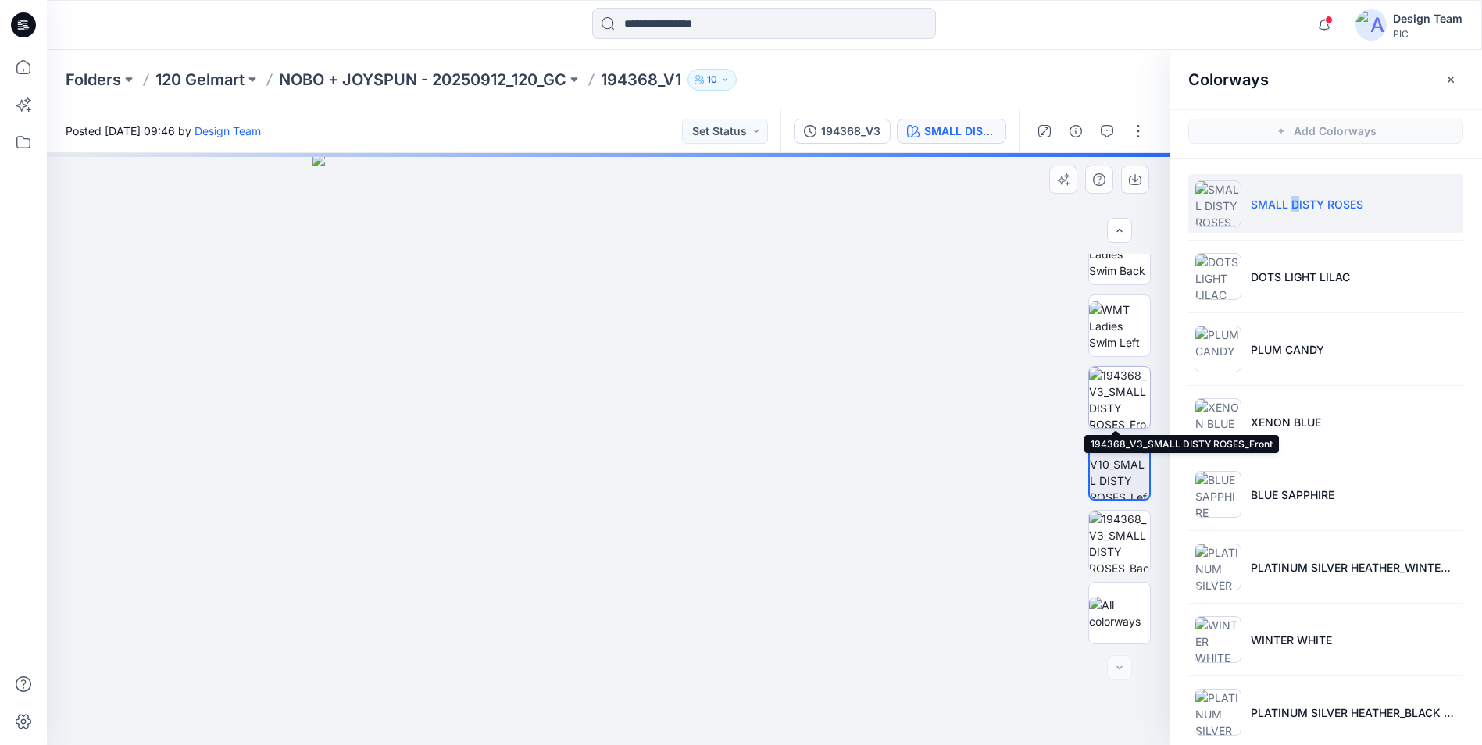
click at [1118, 414] on img at bounding box center [1119, 397] width 61 height 61
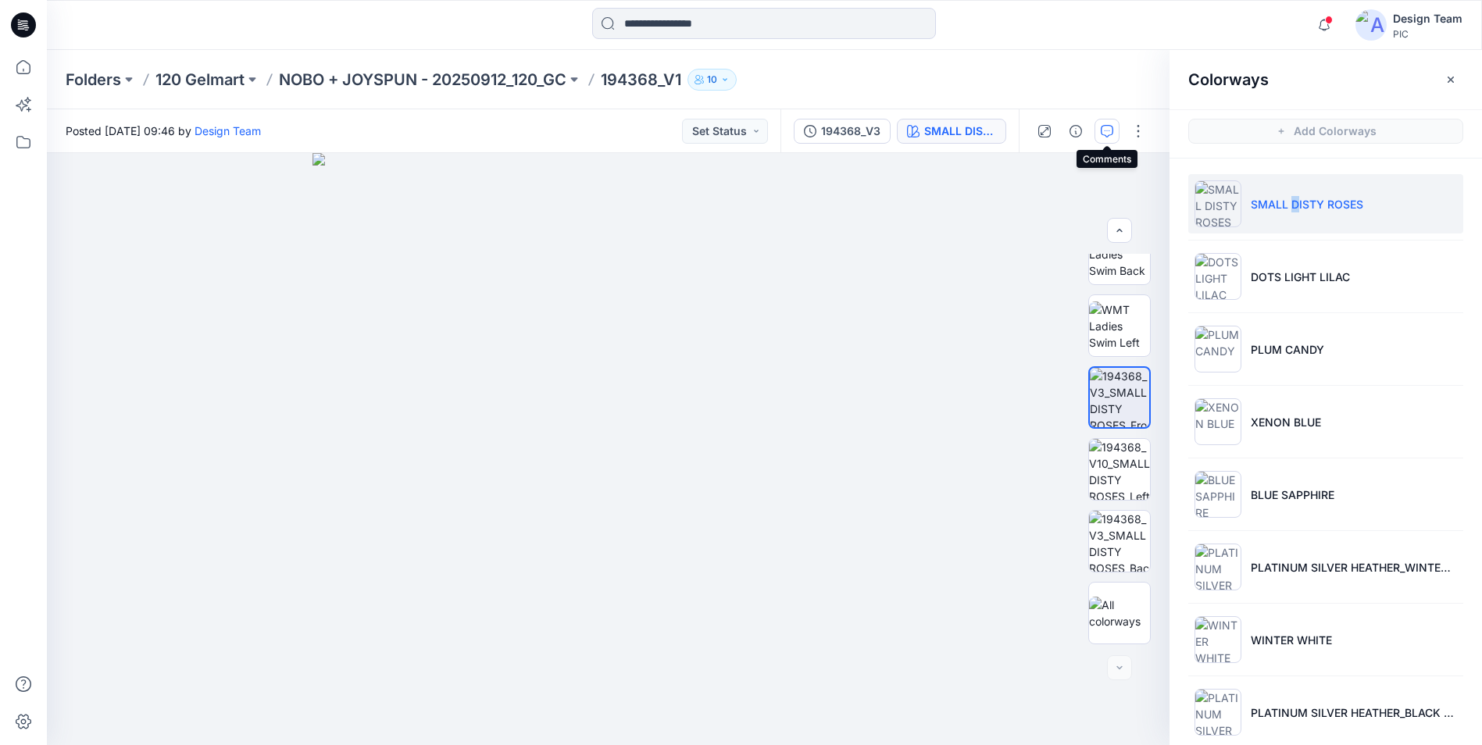
click at [1098, 133] on button "button" at bounding box center [1106, 131] width 25 height 25
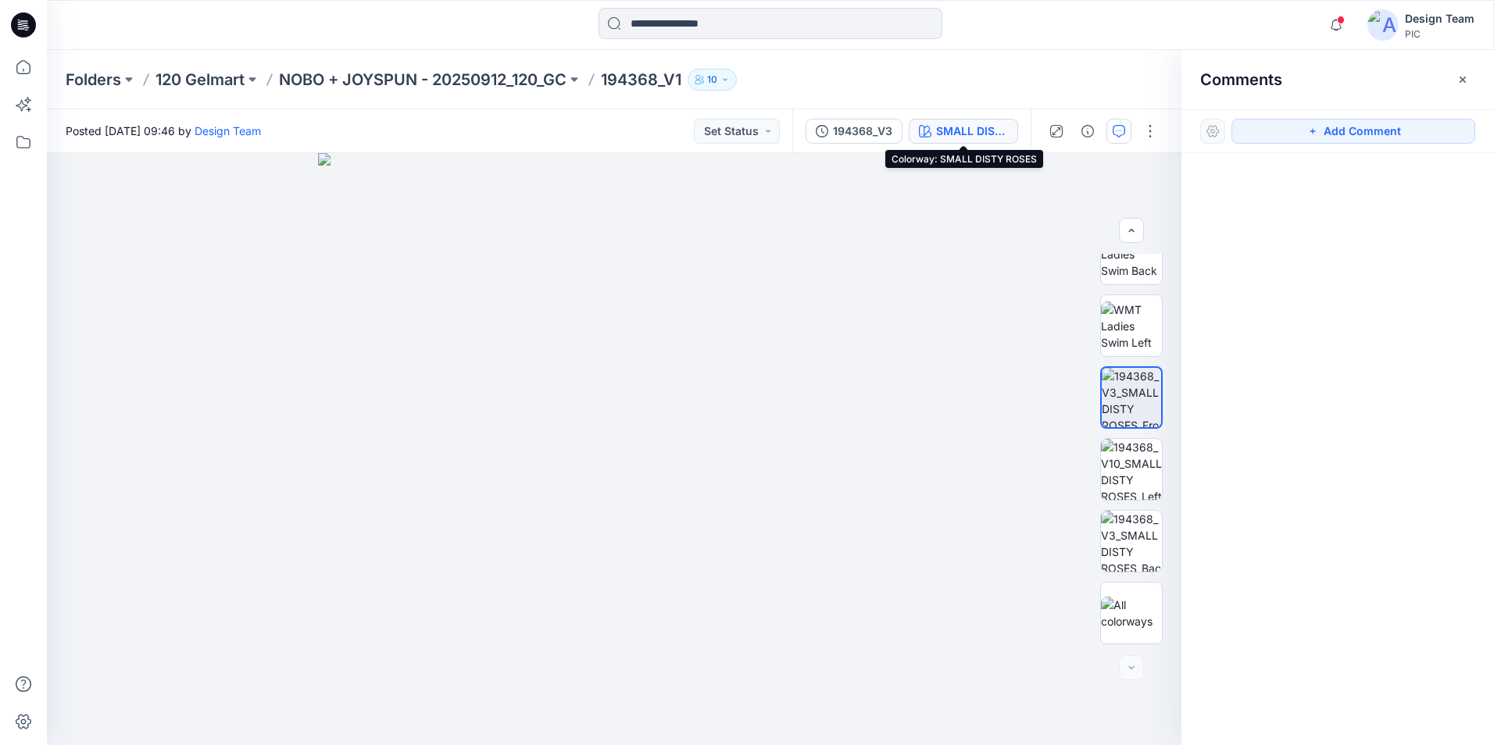
click at [984, 137] on div "SMALL DISTY ROSES" at bounding box center [972, 131] width 72 height 17
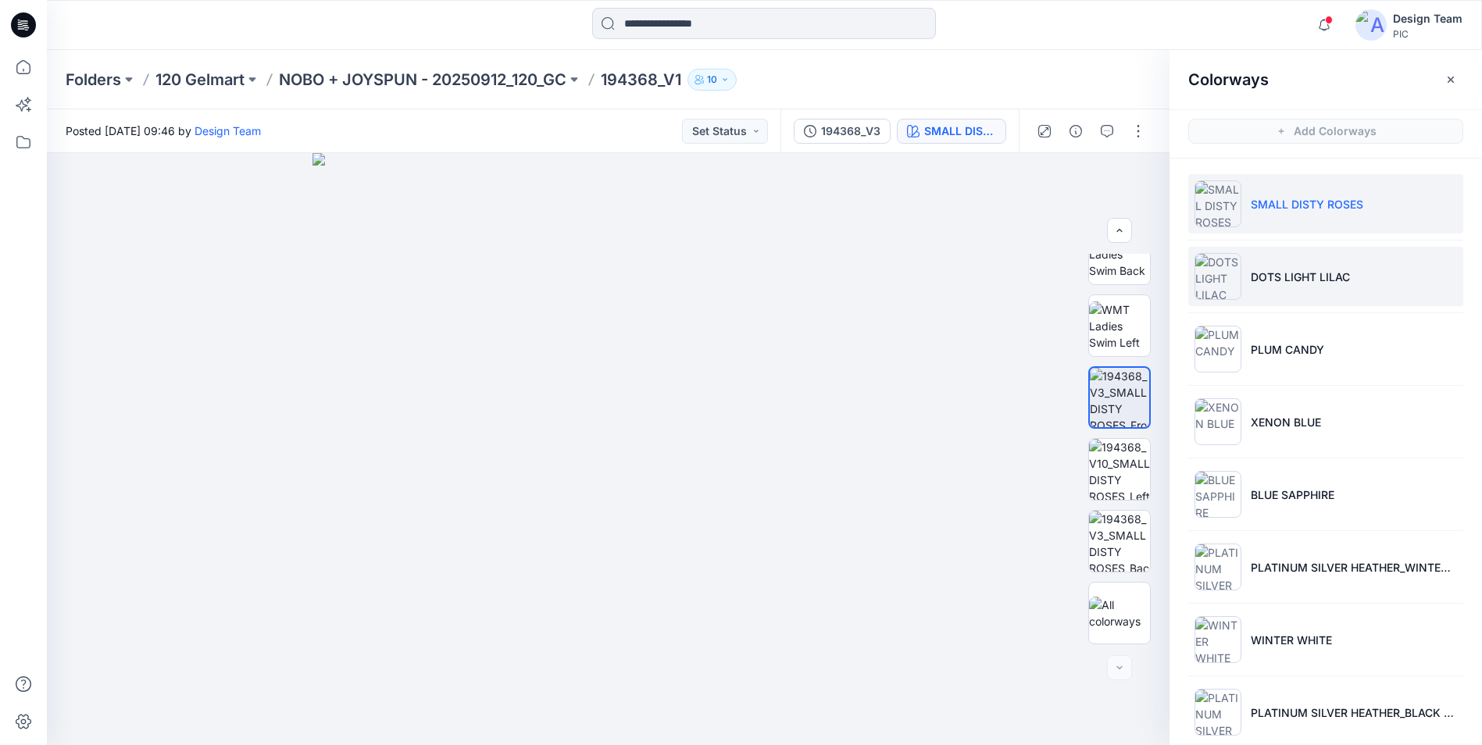
click at [1245, 263] on li "DOTS LIGHT LILAC" at bounding box center [1325, 276] width 275 height 59
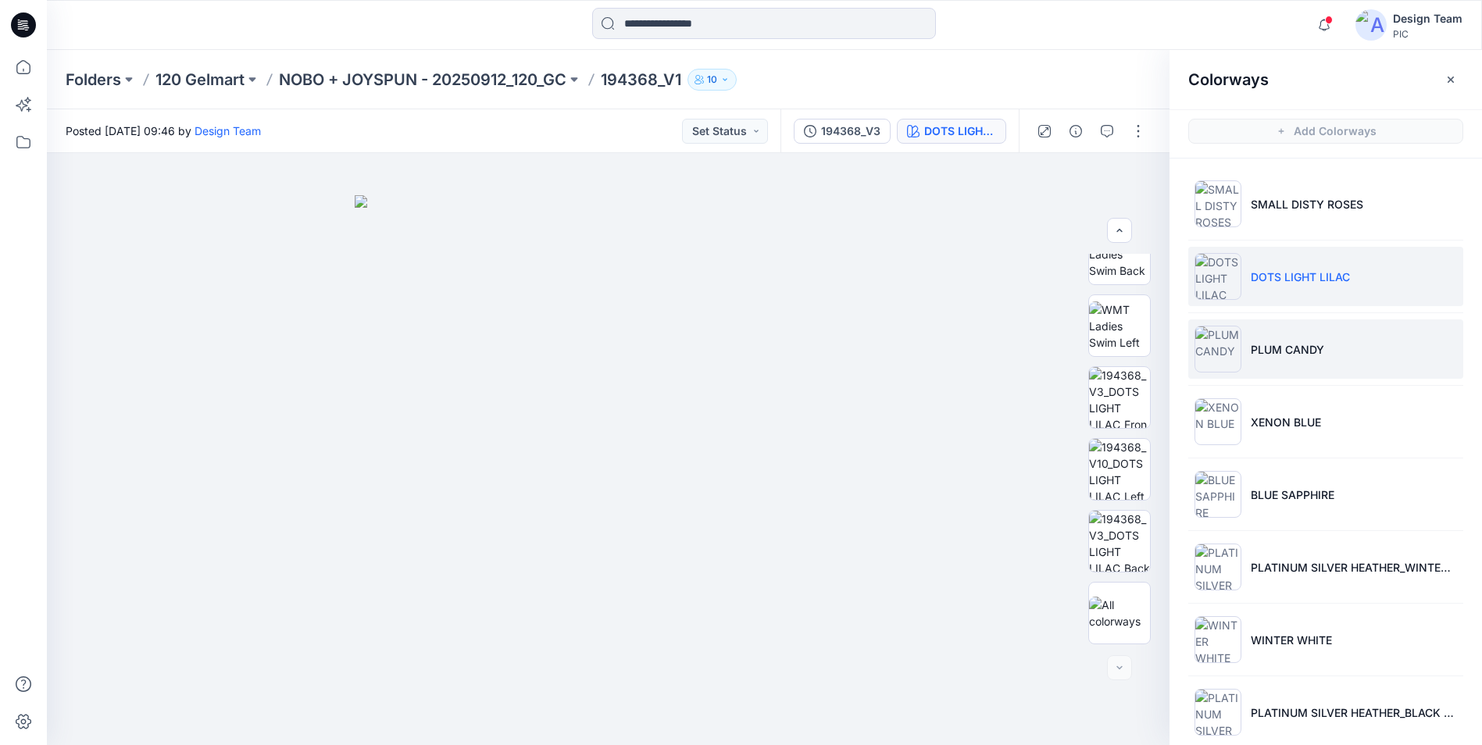
click at [1299, 362] on li "PLUM CANDY" at bounding box center [1325, 349] width 275 height 59
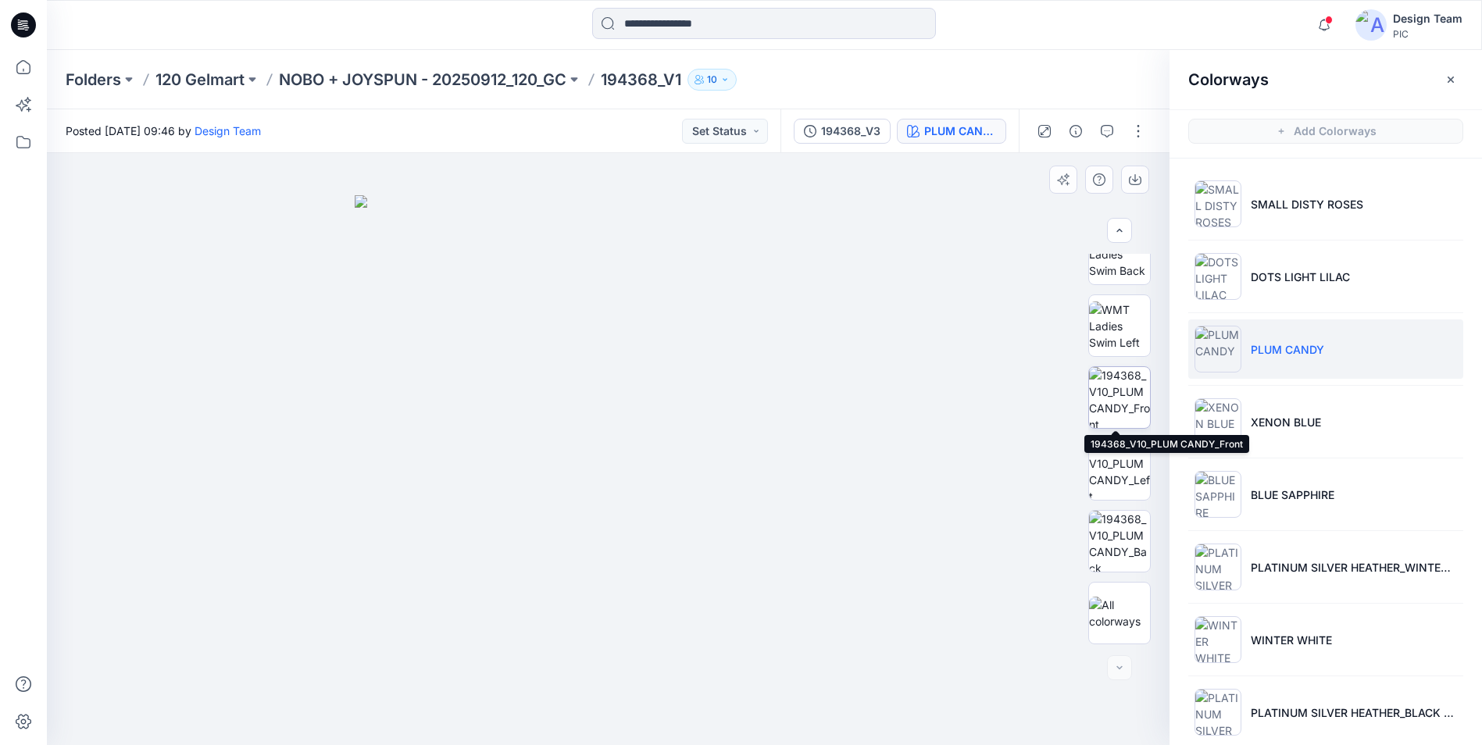
click at [1123, 405] on img at bounding box center [1119, 397] width 61 height 61
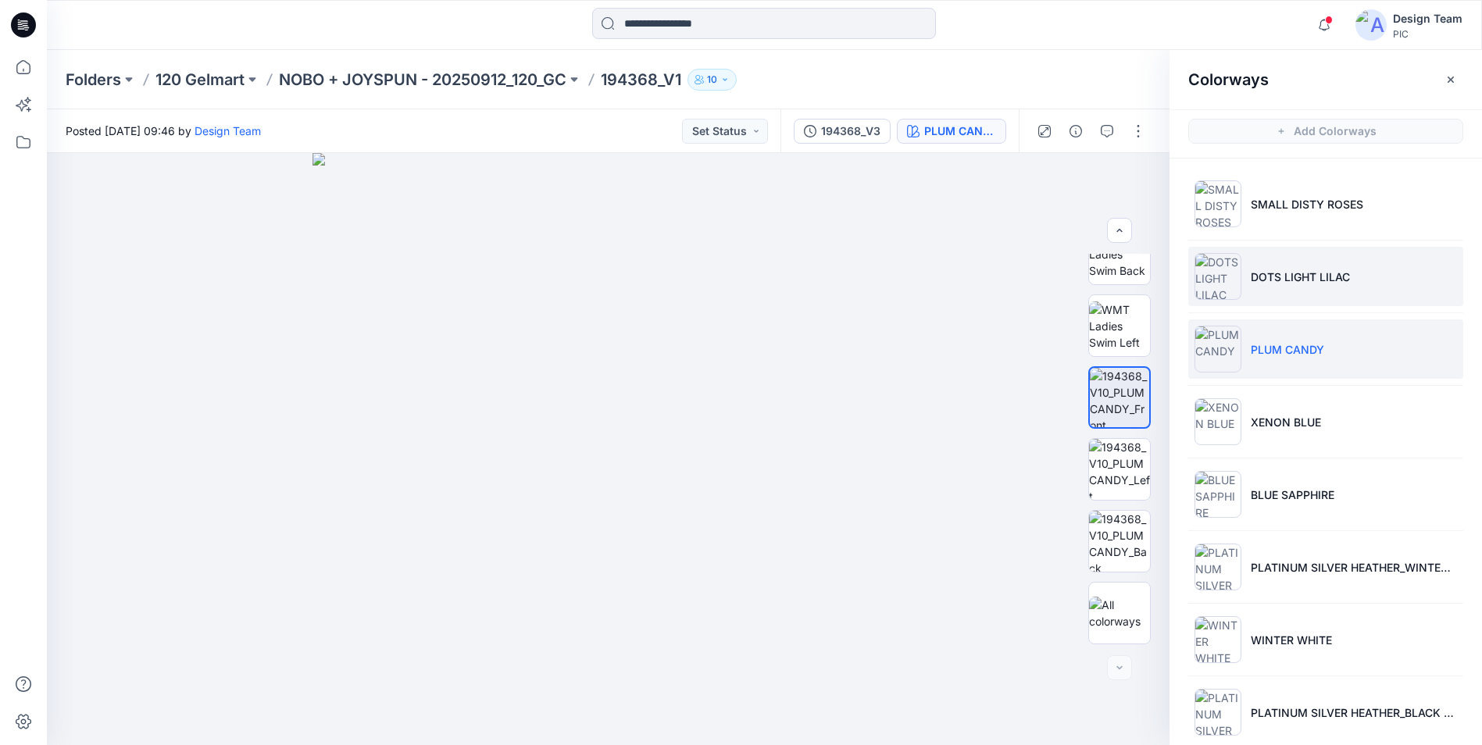
click at [1277, 272] on p "DOTS LIGHT LILAC" at bounding box center [1300, 277] width 99 height 16
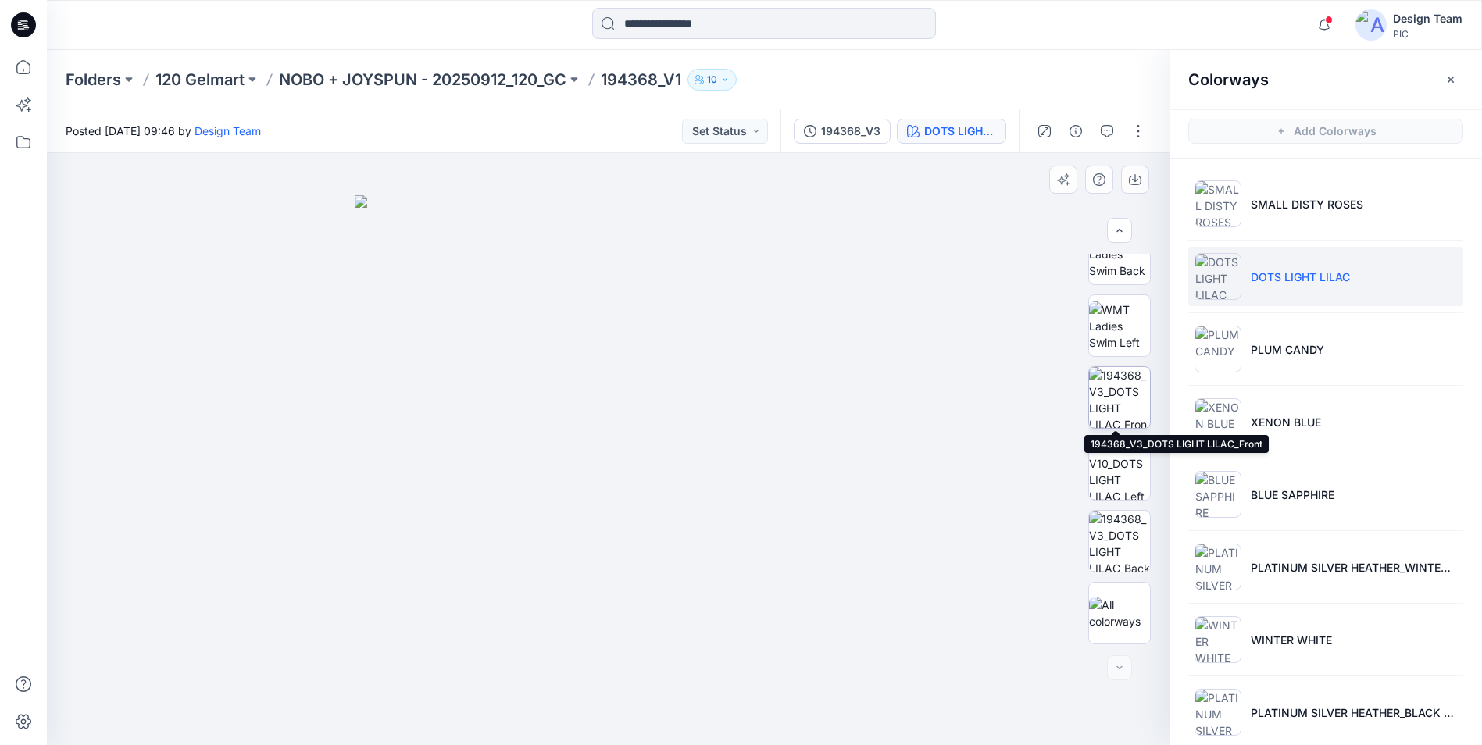
click at [1130, 394] on img at bounding box center [1119, 397] width 61 height 61
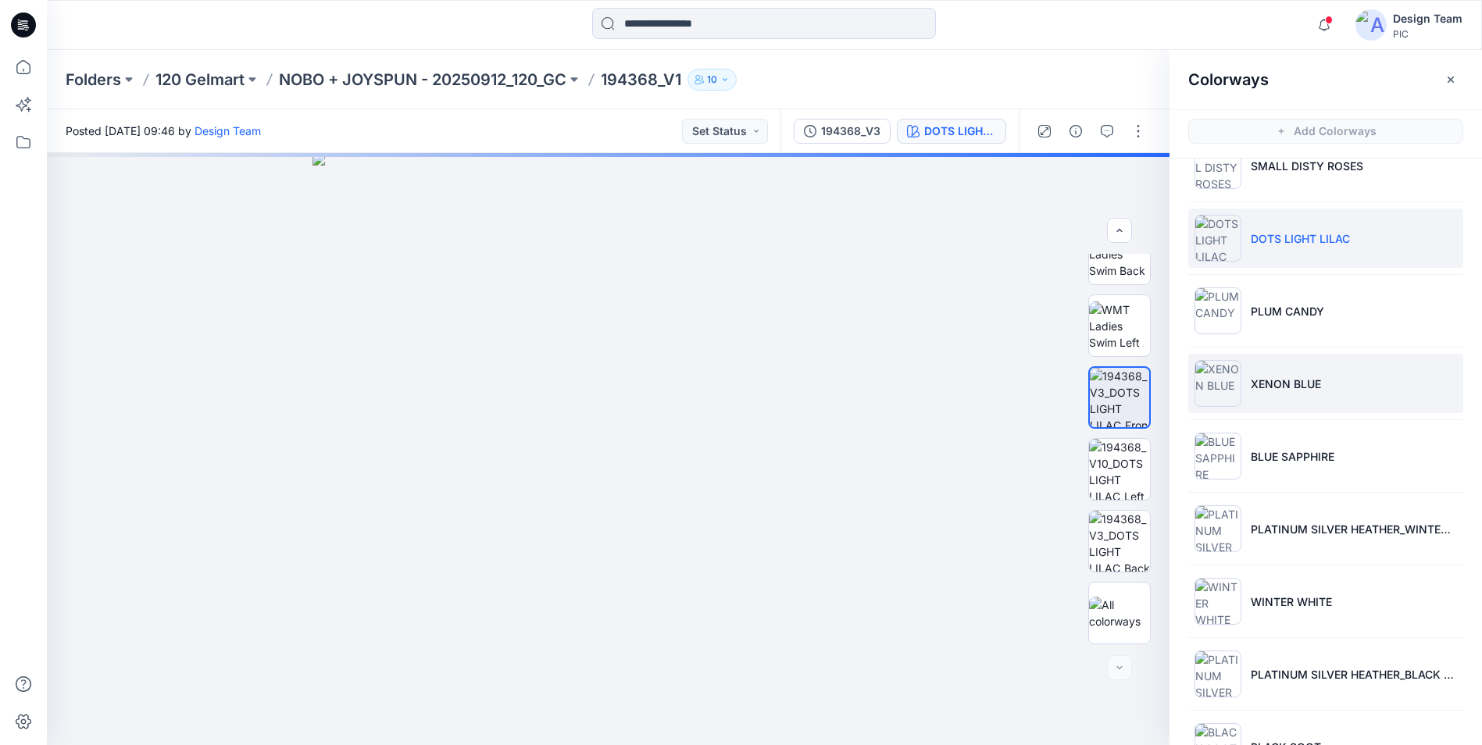
scroll to position [93, 0]
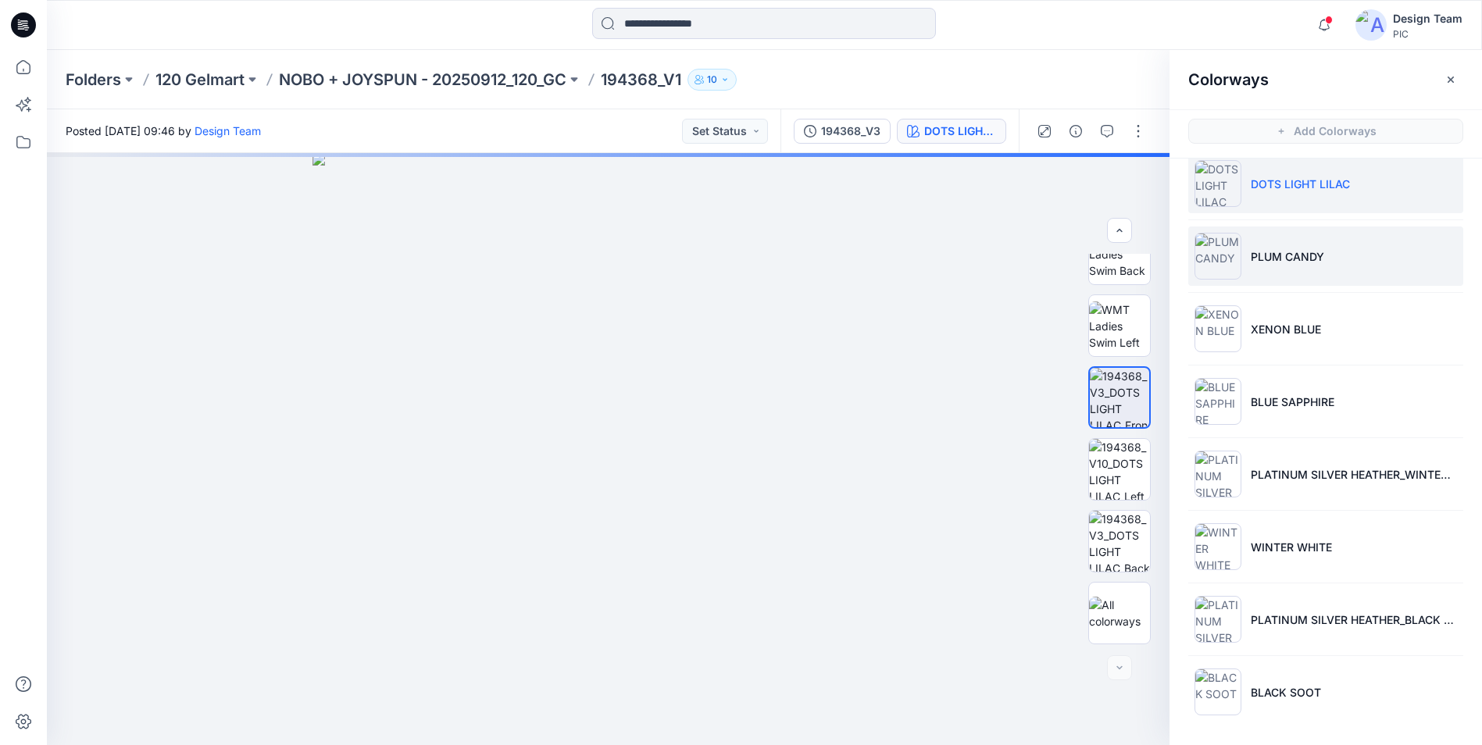
click at [1294, 254] on p "PLUM CANDY" at bounding box center [1287, 256] width 73 height 16
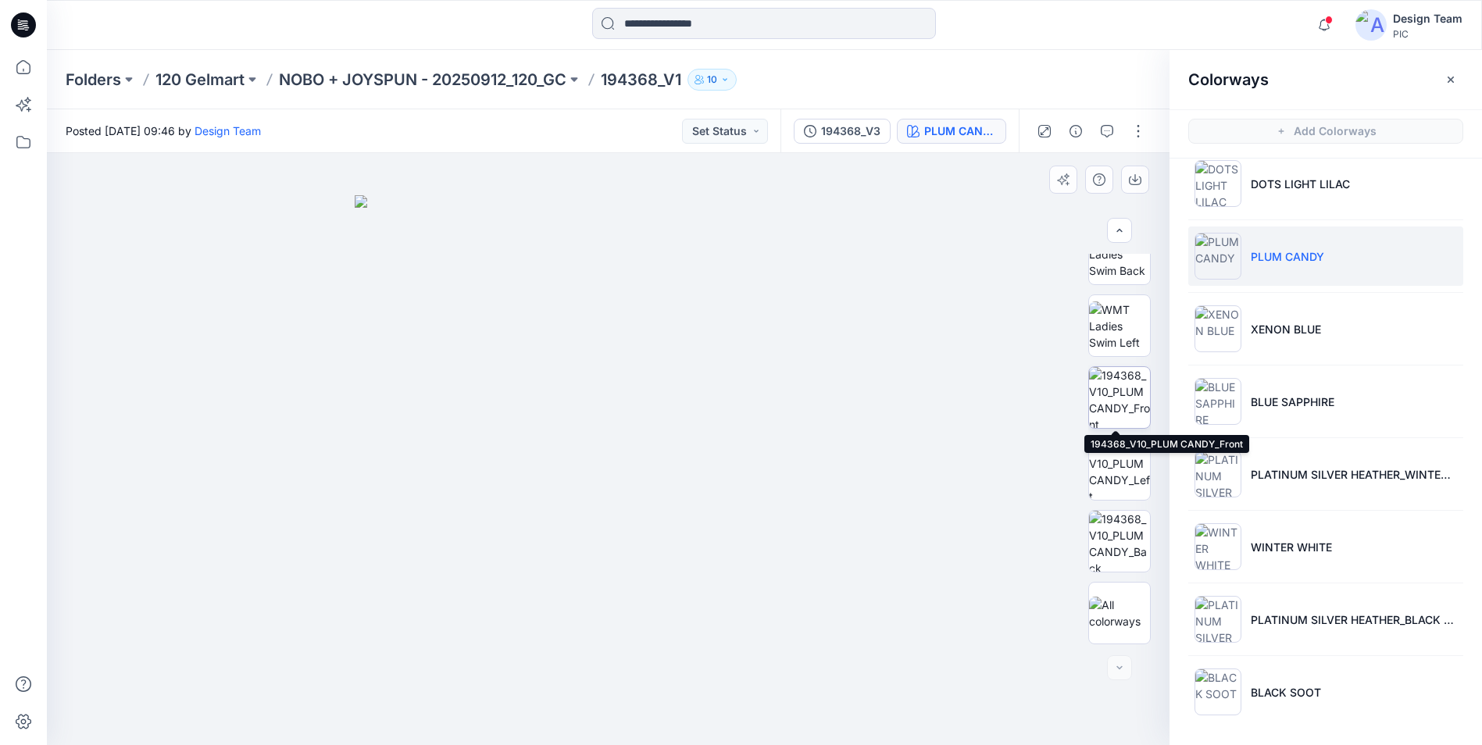
click at [1105, 408] on img at bounding box center [1119, 397] width 61 height 61
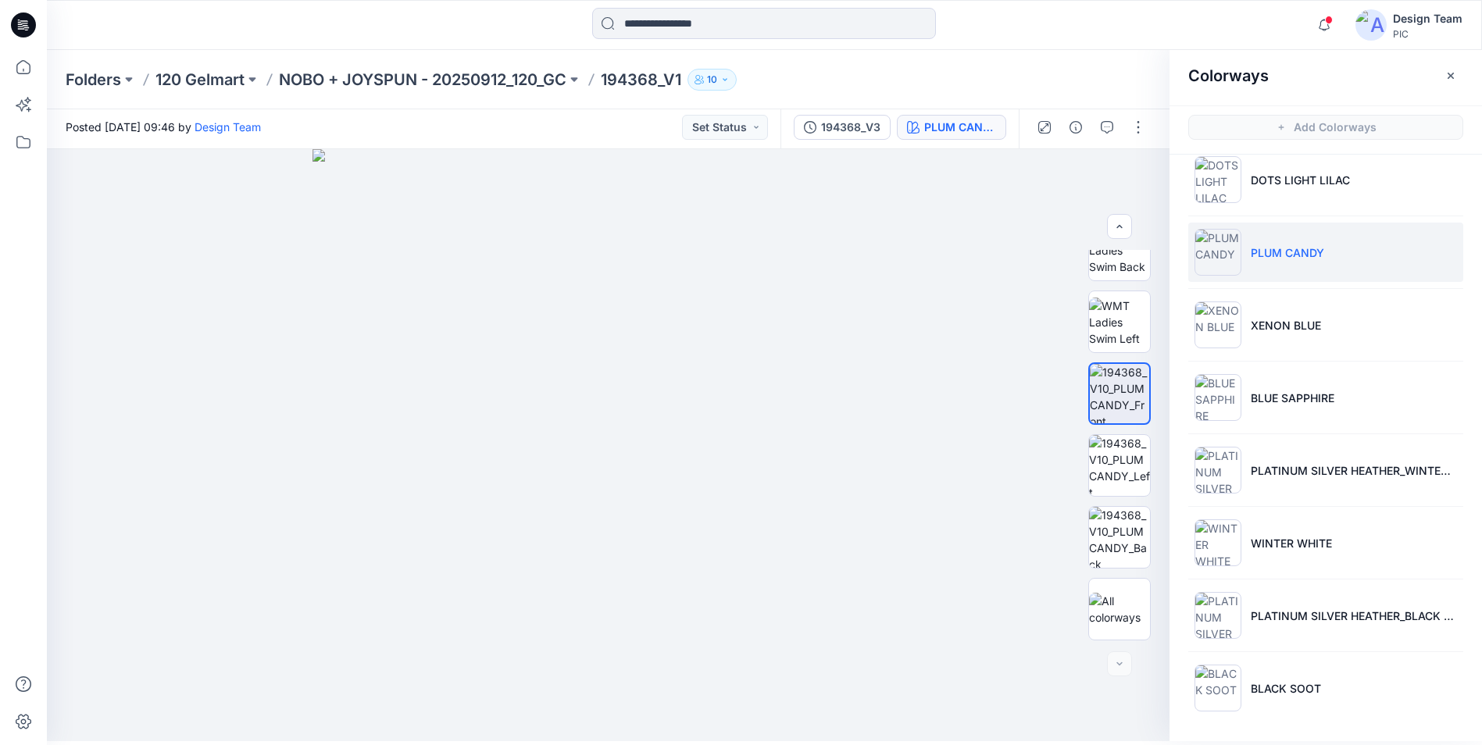
scroll to position [5, 0]
click at [1262, 698] on li "BLACK SOOT" at bounding box center [1325, 687] width 275 height 59
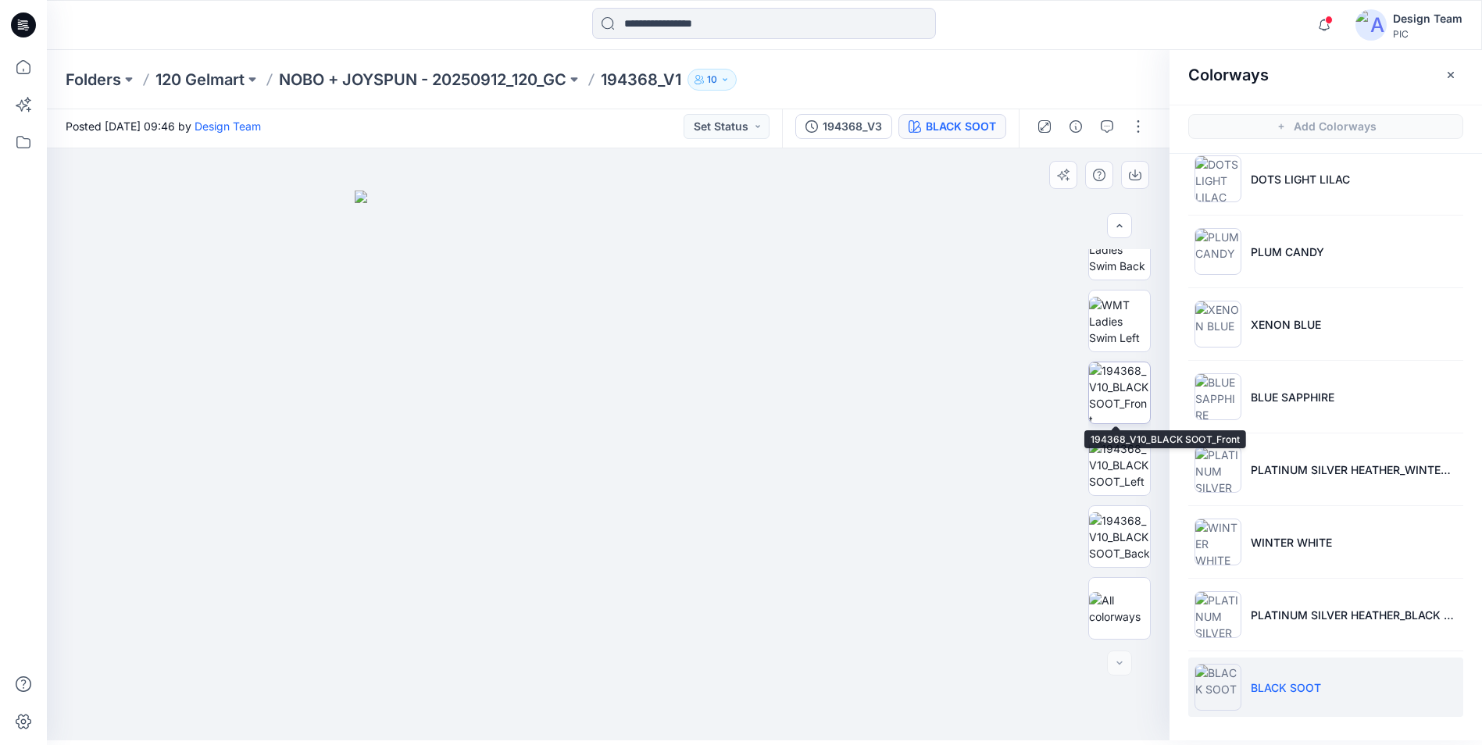
click at [1124, 402] on img at bounding box center [1119, 392] width 61 height 61
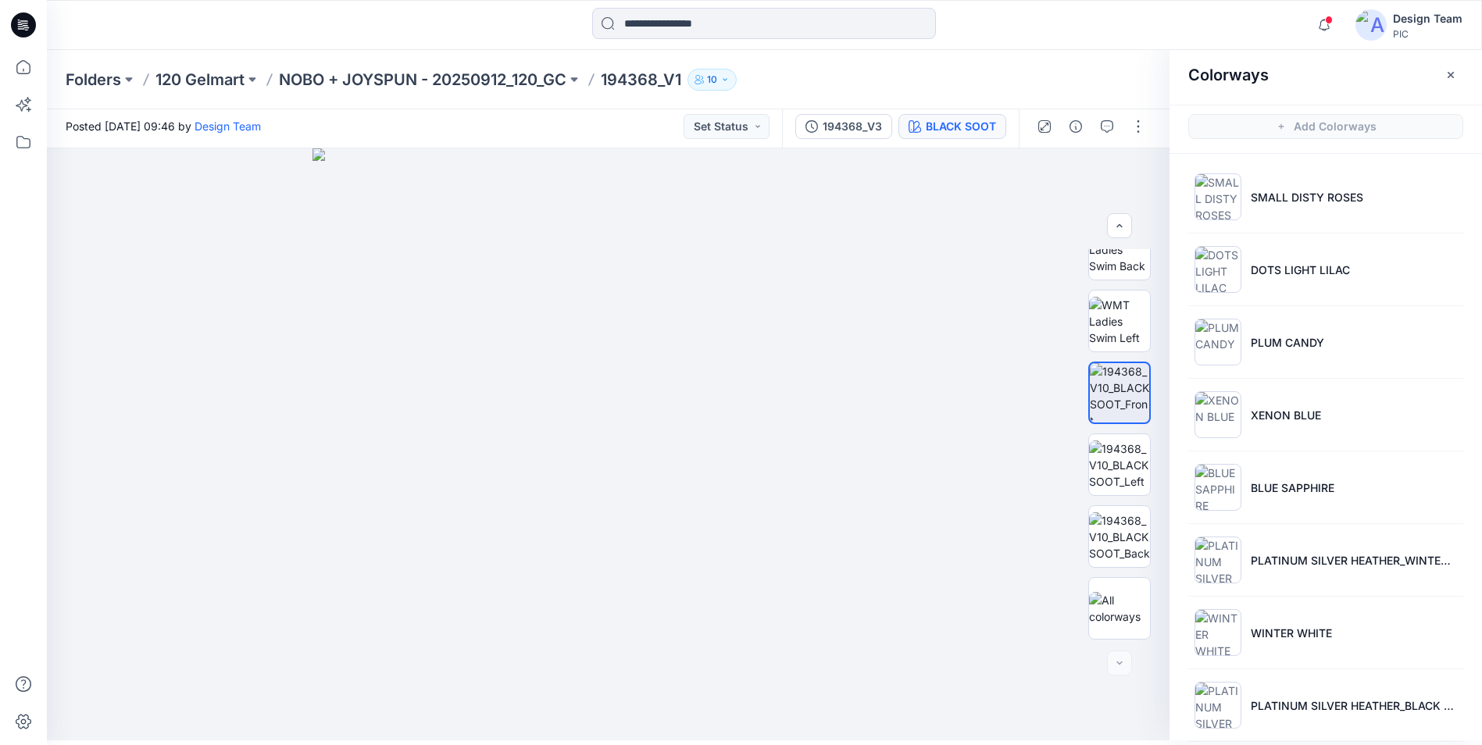
scroll to position [0, 0]
click at [1228, 205] on img at bounding box center [1217, 199] width 47 height 47
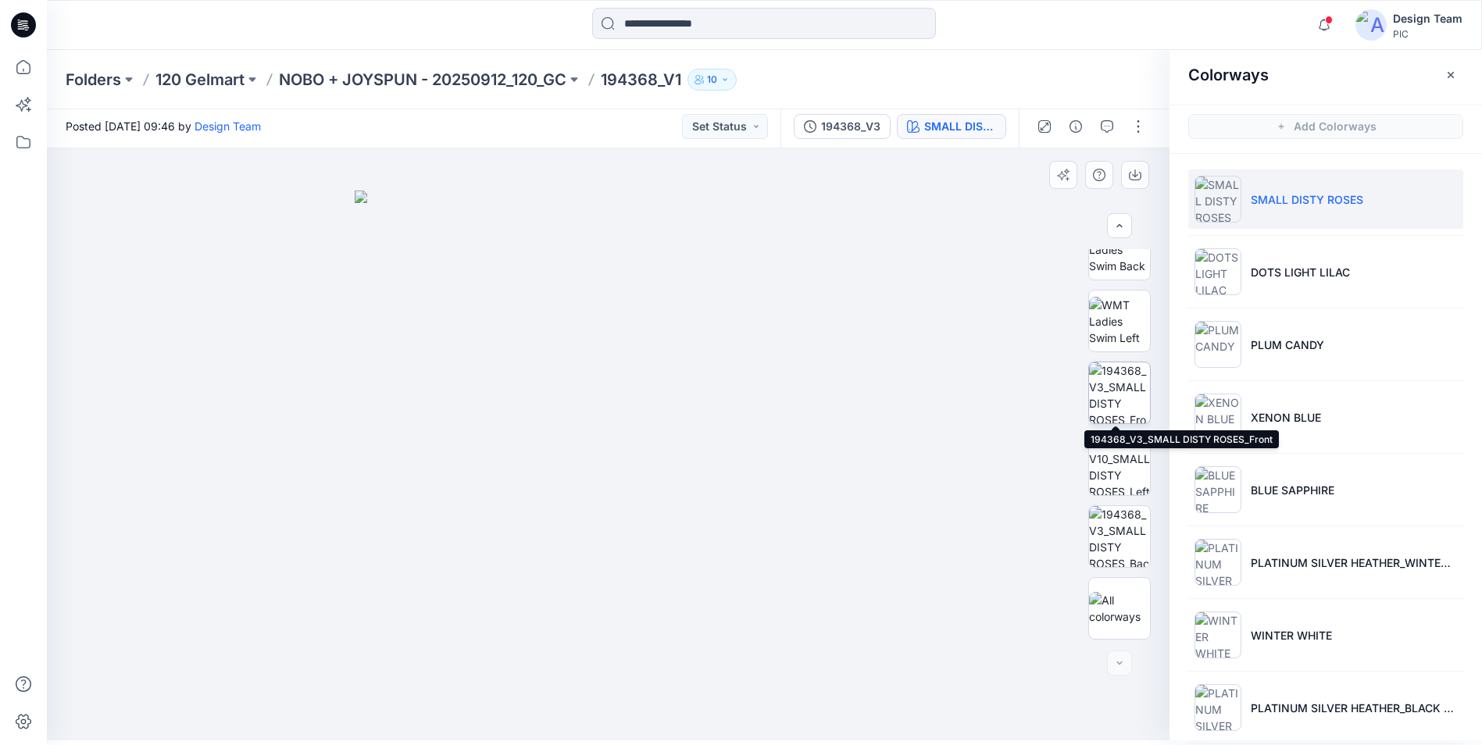
click at [1114, 403] on img at bounding box center [1119, 392] width 61 height 61
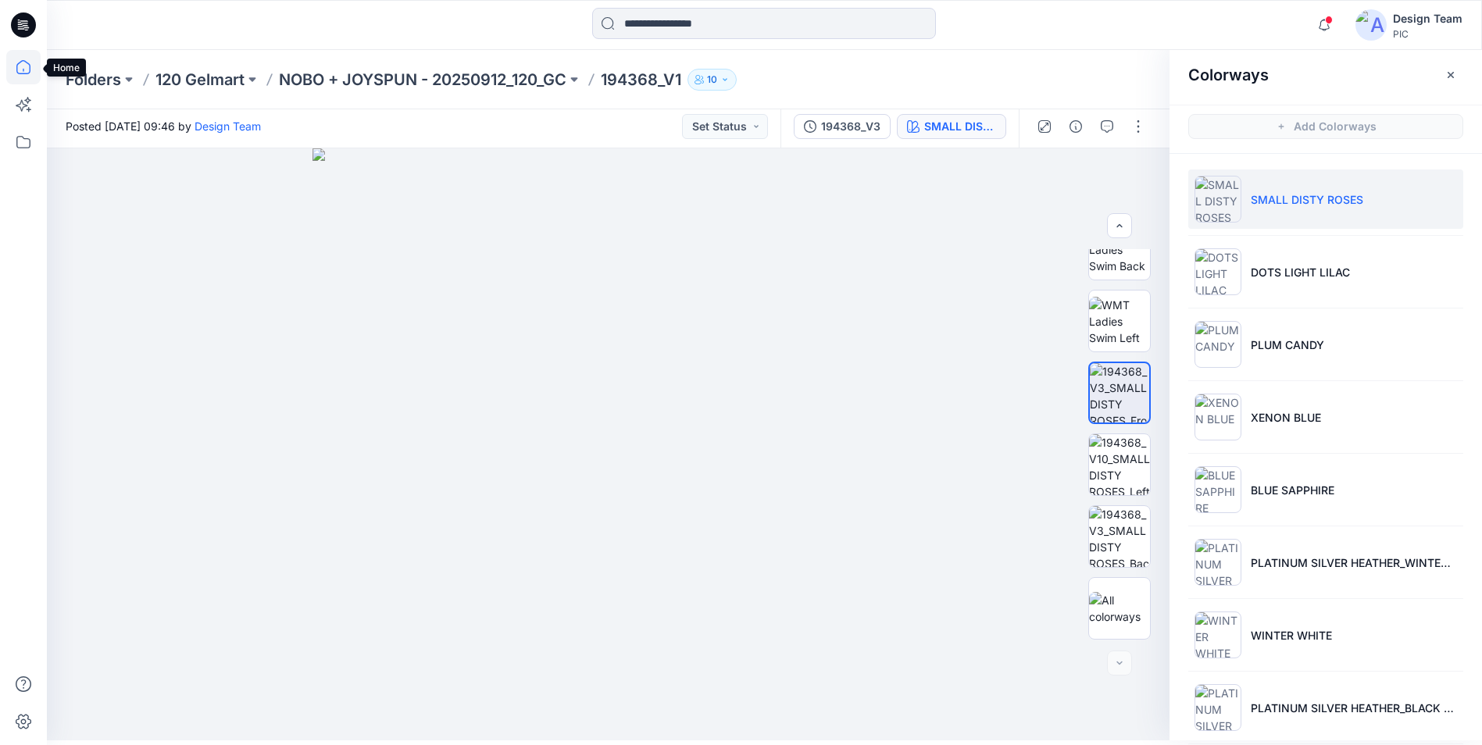
click at [11, 75] on icon at bounding box center [23, 67] width 34 height 34
